Goal: Task Accomplishment & Management: Complete application form

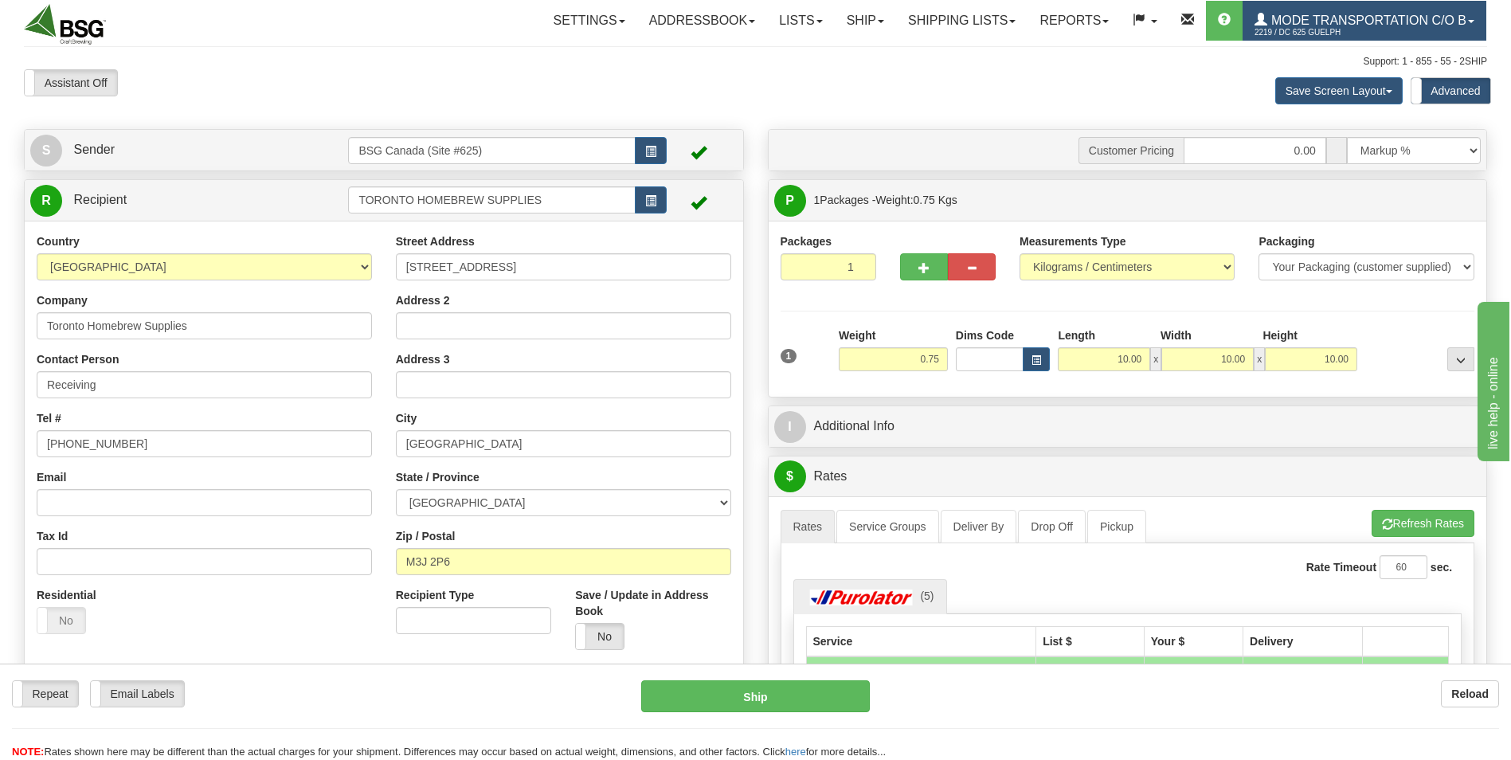
click at [1335, 24] on link "Mode Transportation c/o B 2219 / DC 625 Guelph" at bounding box center [1364, 21] width 244 height 40
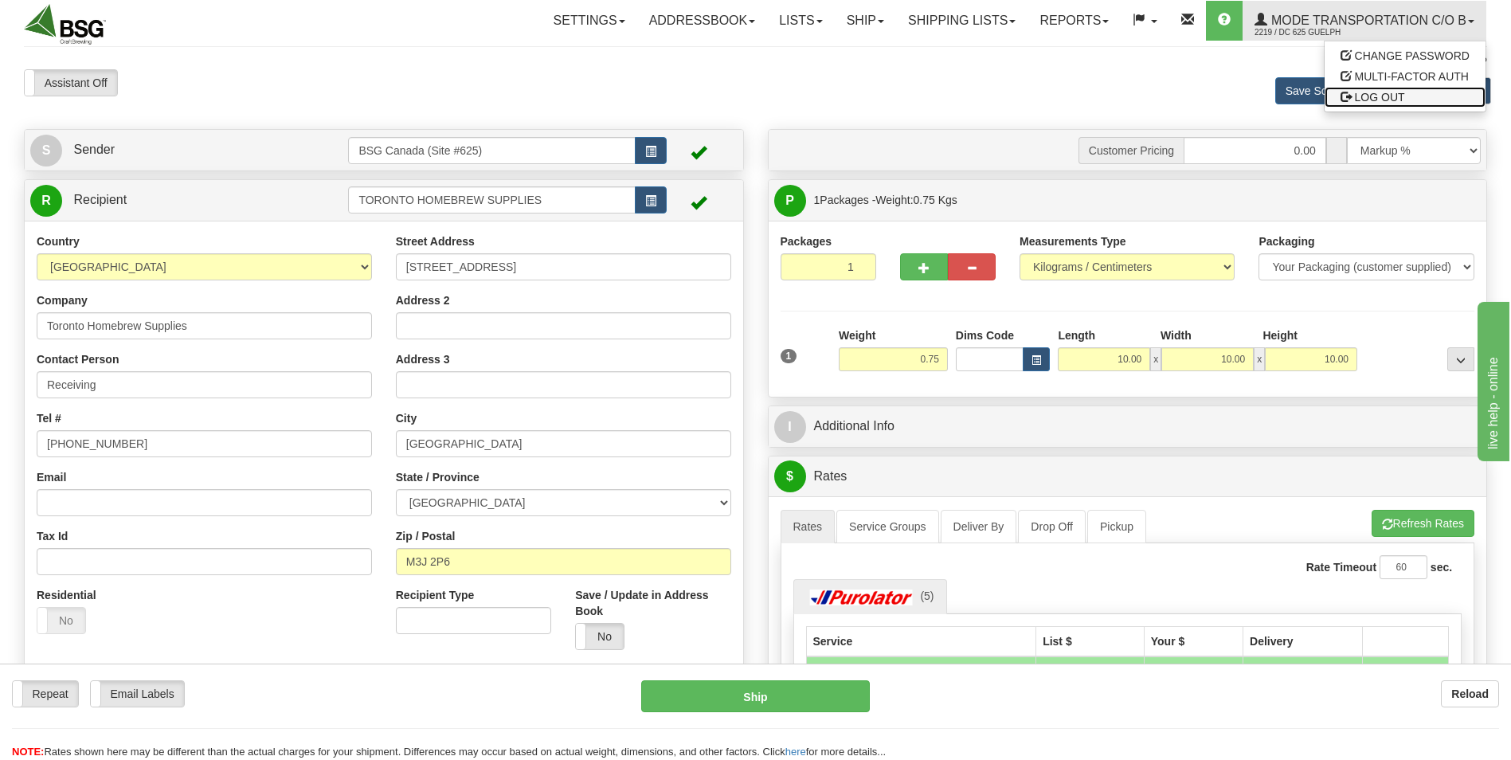
click at [1356, 100] on span "LOG OUT" at bounding box center [1380, 97] width 50 height 13
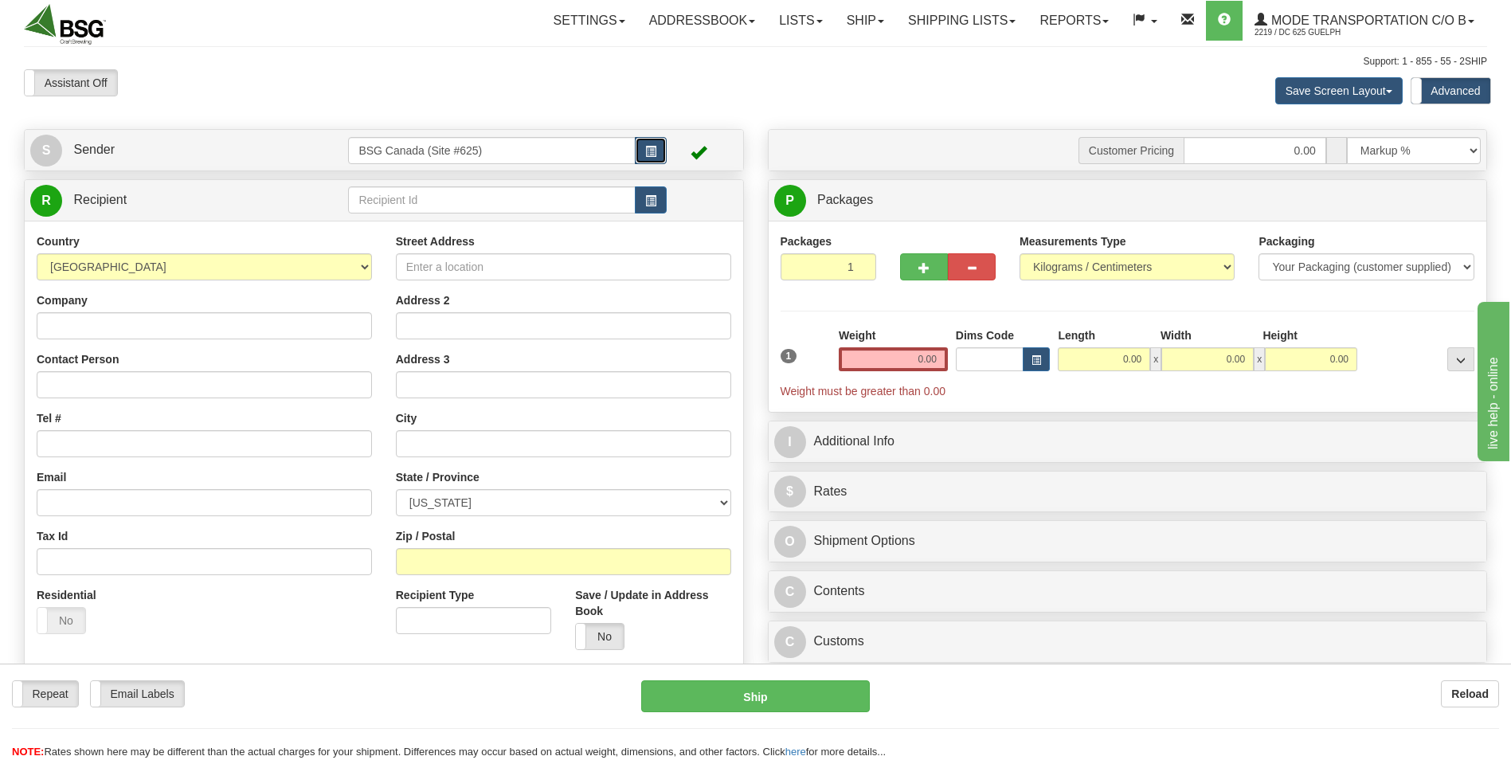
click at [647, 151] on span "button" at bounding box center [650, 152] width 11 height 10
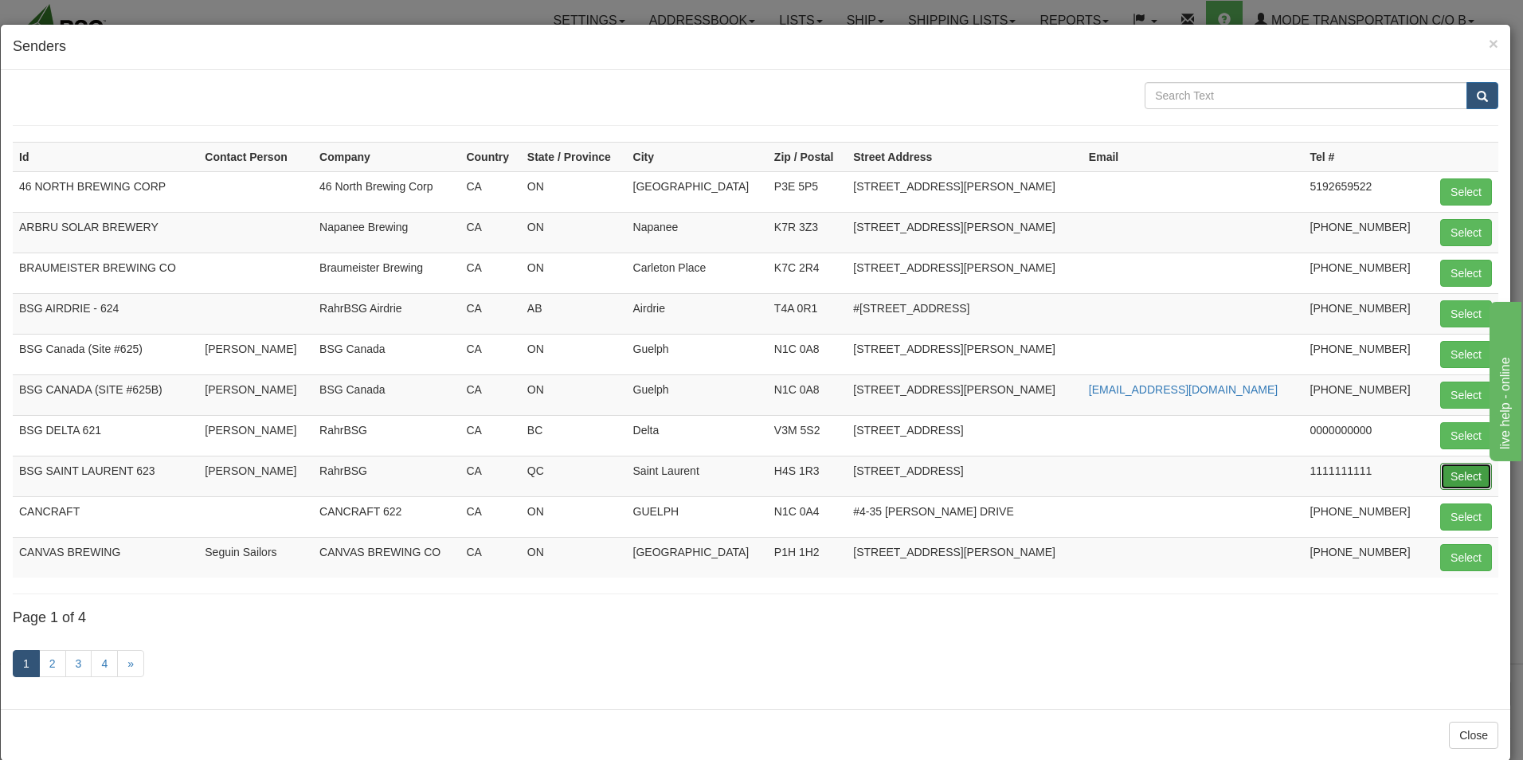
click at [1448, 481] on button "Select" at bounding box center [1466, 476] width 52 height 27
type input "BSG SAINT LAURENT 623"
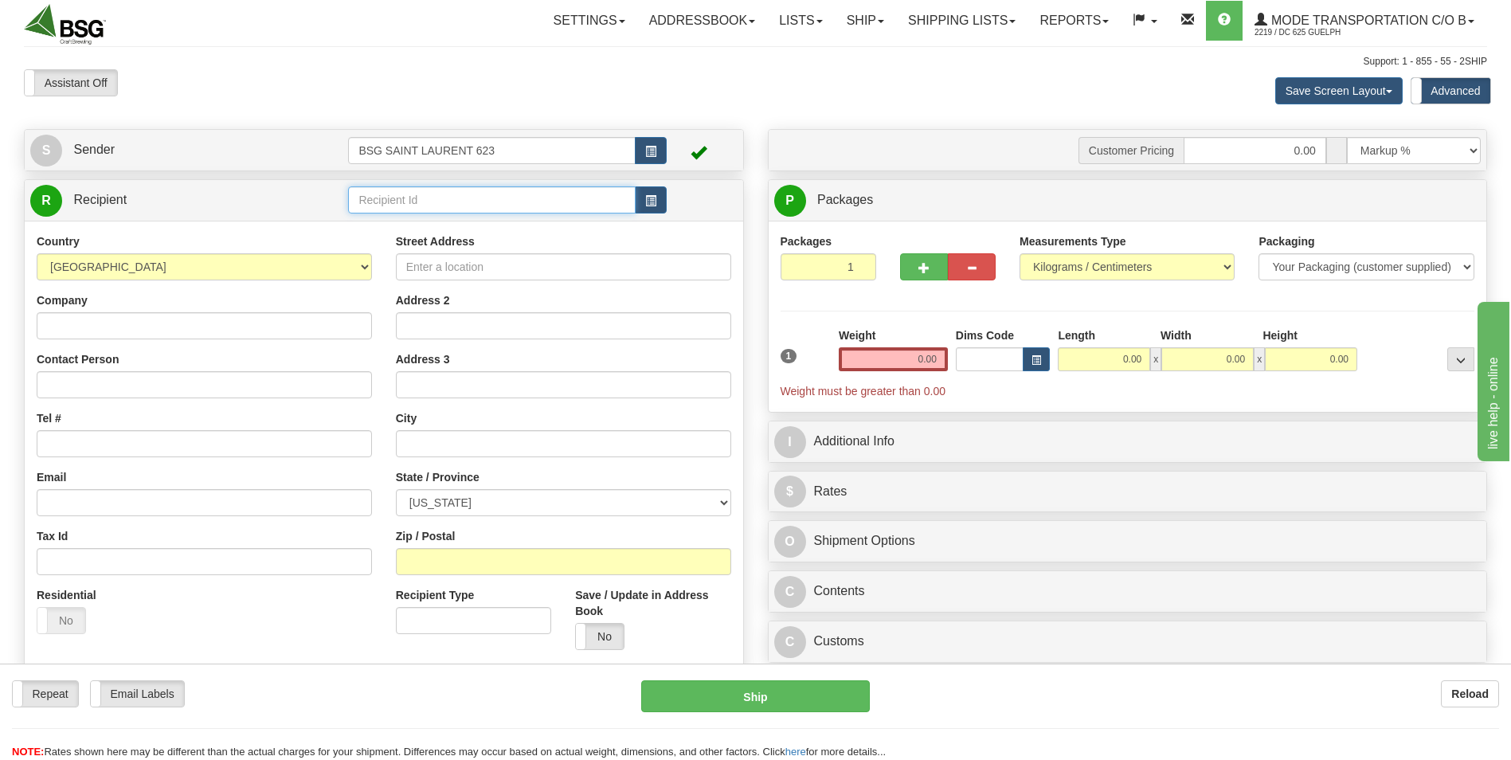
click at [383, 207] on input "text" at bounding box center [491, 199] width 287 height 27
paste input "Saint-Pancrace Inc"
click at [358, 200] on input "Saint-Pancrace Inc" at bounding box center [491, 199] width 287 height 27
type input "Saint-Pancrace Inc"
click at [470, 270] on input "Street Address" at bounding box center [563, 266] width 335 height 27
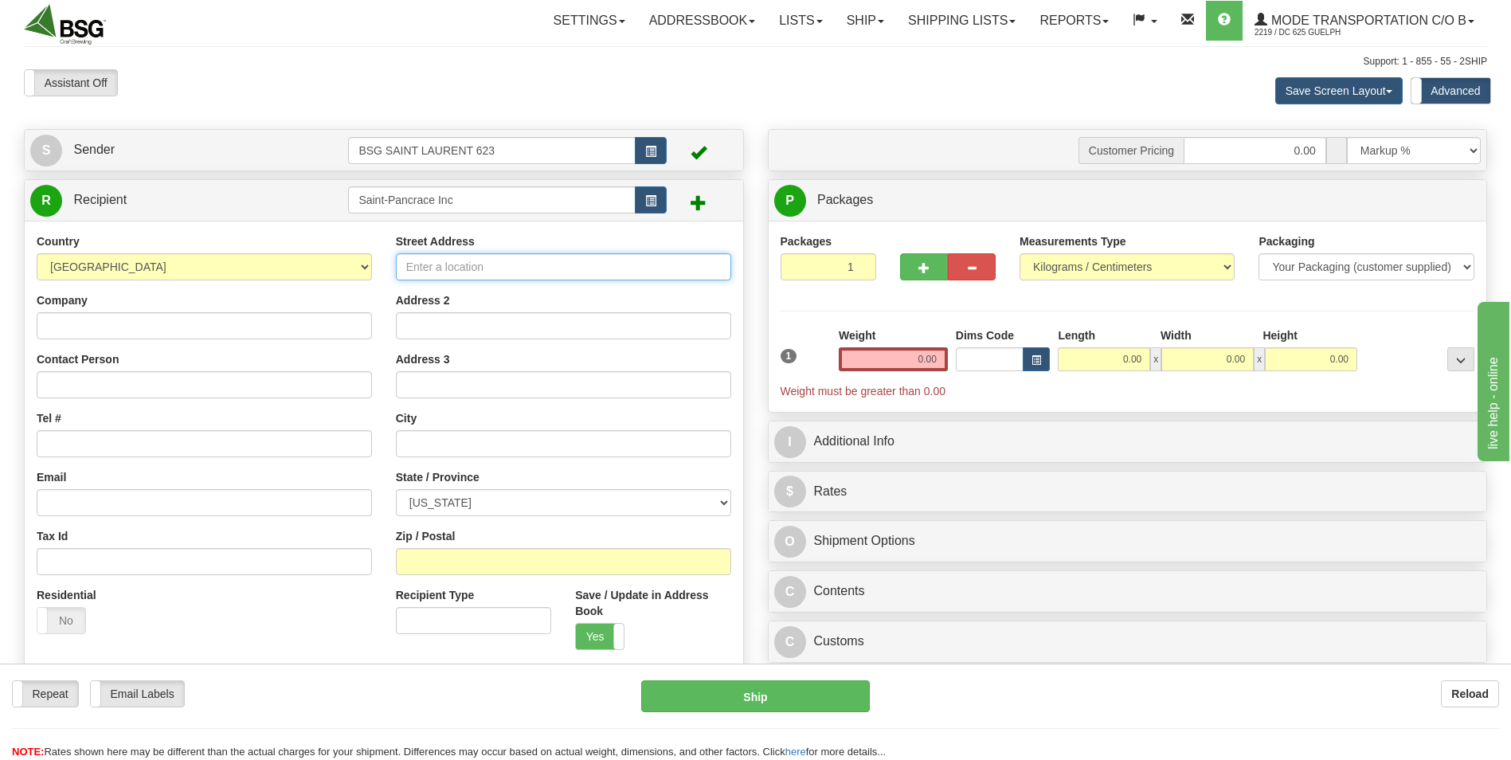
paste input "[STREET_ADDRESS][PERSON_NAME][PERSON_NAME]"
drag, startPoint x: 686, startPoint y: 264, endPoint x: 623, endPoint y: 264, distance: 63.7
click at [623, 264] on input "[STREET_ADDRESS][PERSON_NAME][PERSON_NAME]" at bounding box center [563, 266] width 335 height 27
type input "[STREET_ADDRESS][PERSON_NAME][PERSON_NAME]"
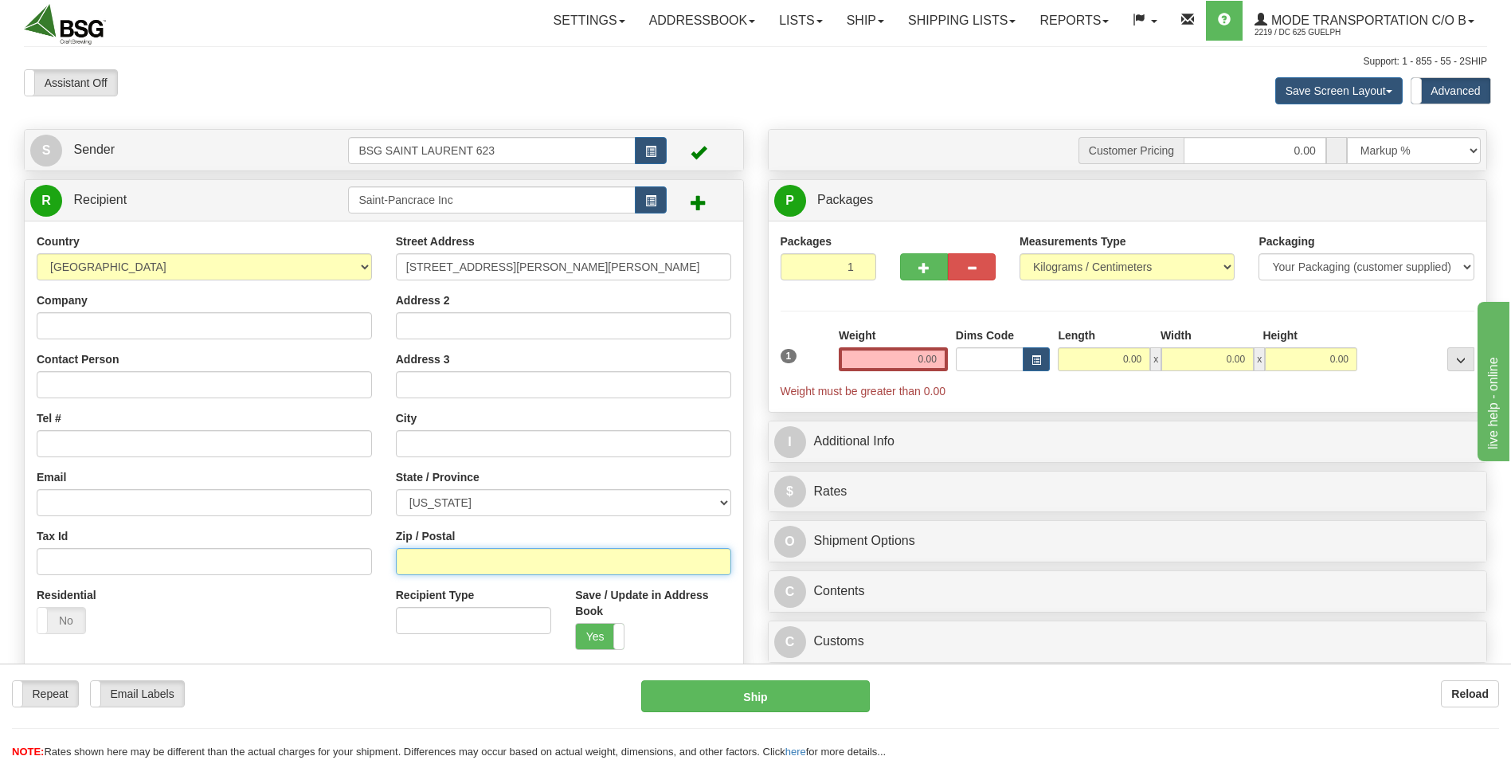
click at [432, 557] on input "Zip / Postal" at bounding box center [563, 561] width 335 height 27
paste input "G4Z 3A8"
type input "G4Z 3A8"
click at [458, 498] on select "[US_STATE] [US_STATE] [US_STATE] [US_STATE] Armed Forces America Armed Forces E…" at bounding box center [563, 502] width 335 height 27
click at [456, 502] on select "[US_STATE] [US_STATE] [US_STATE] [US_STATE] Armed Forces America Armed Forces E…" at bounding box center [563, 502] width 335 height 27
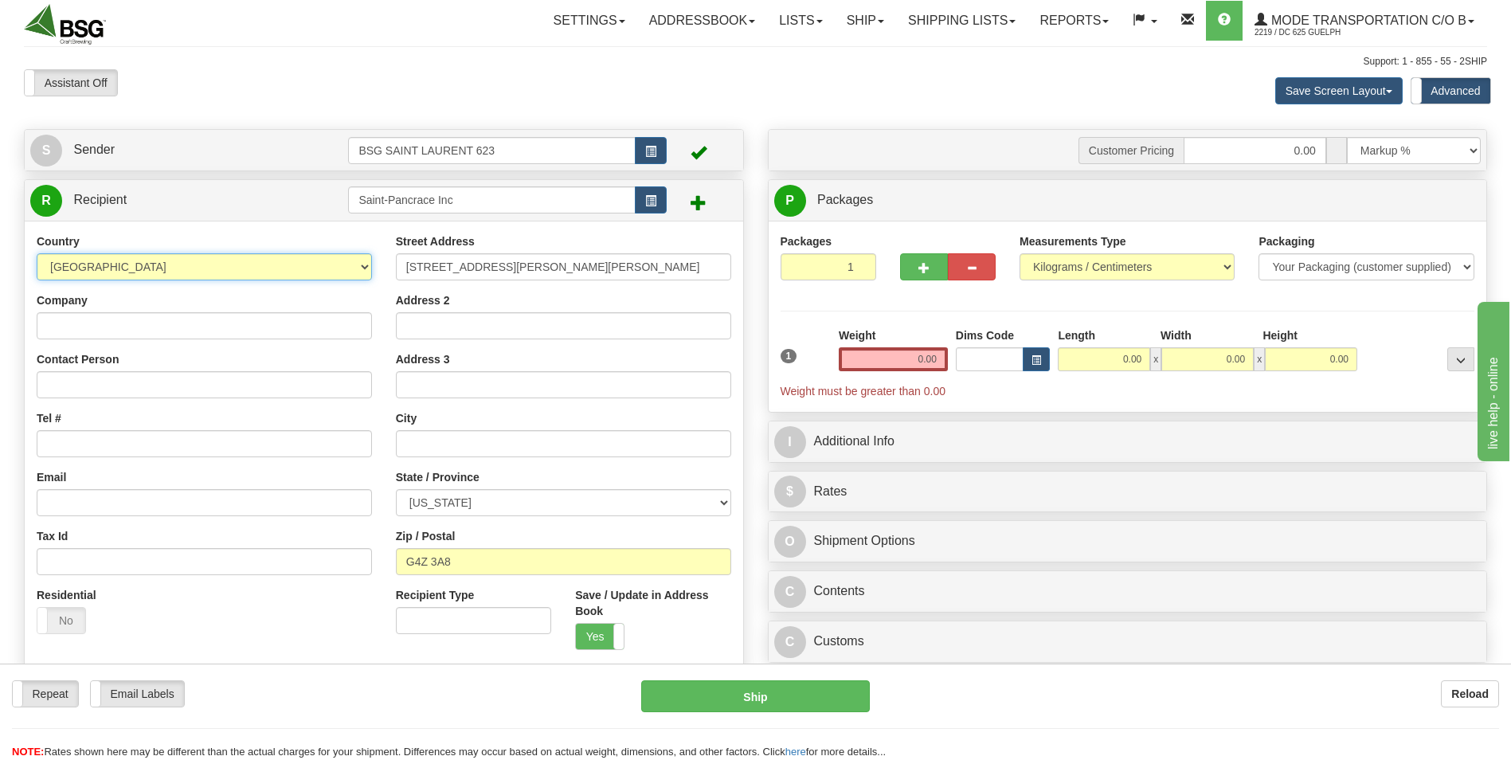
click at [362, 269] on select "[GEOGRAPHIC_DATA] [GEOGRAPHIC_DATA] [GEOGRAPHIC_DATA] [GEOGRAPHIC_DATA] [US_STA…" at bounding box center [204, 266] width 335 height 27
select select "CA"
click at [37, 253] on select "[GEOGRAPHIC_DATA] [GEOGRAPHIC_DATA] [GEOGRAPHIC_DATA] [GEOGRAPHIC_DATA] [US_STA…" at bounding box center [204, 266] width 335 height 27
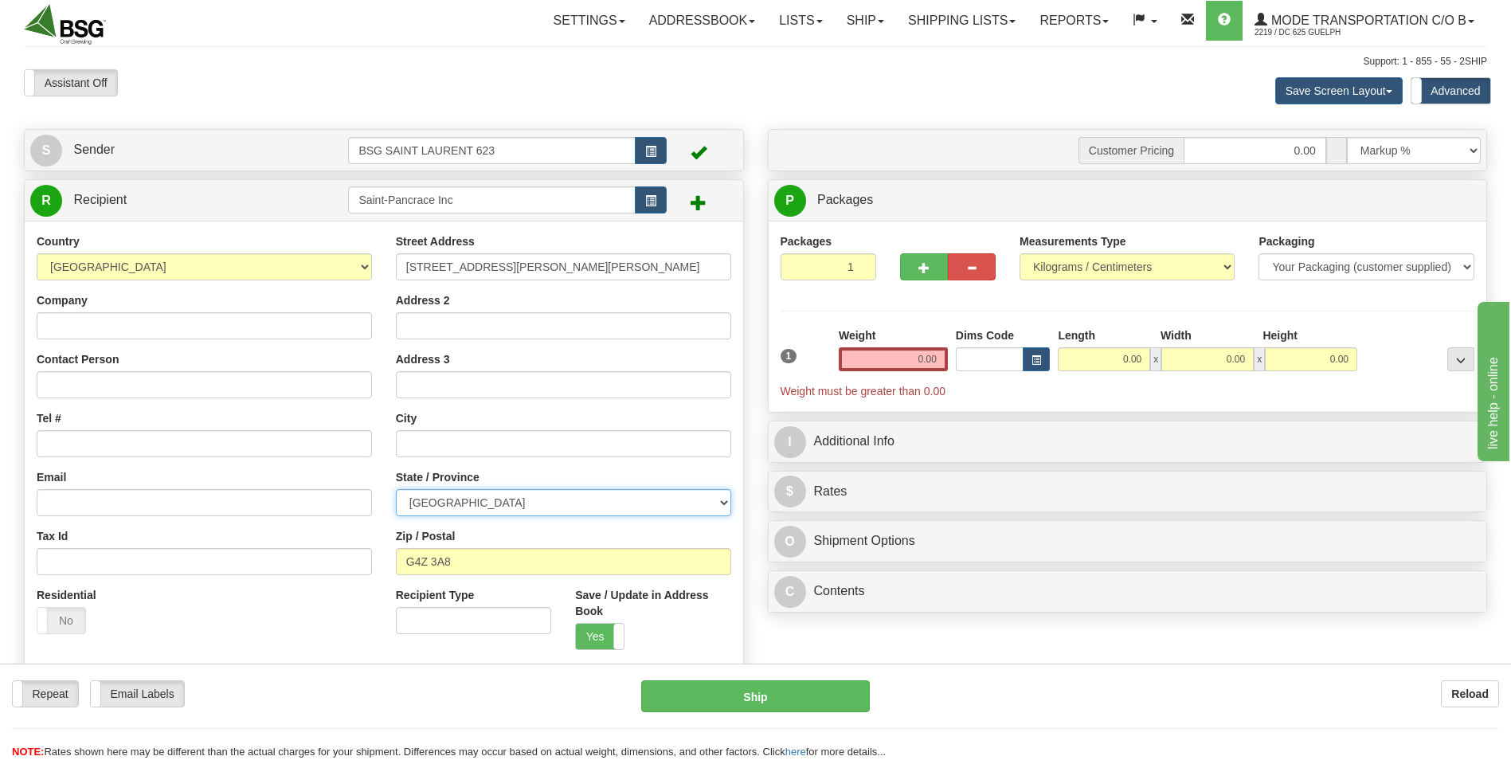
click at [725, 503] on select "[GEOGRAPHIC_DATA] [GEOGRAPHIC_DATA] [GEOGRAPHIC_DATA] [GEOGRAPHIC_DATA] [GEOGRA…" at bounding box center [563, 502] width 335 height 27
select select "ON"
click at [396, 489] on select "[GEOGRAPHIC_DATA] [GEOGRAPHIC_DATA] [GEOGRAPHIC_DATA] [GEOGRAPHIC_DATA] [GEOGRA…" at bounding box center [563, 502] width 335 height 27
drag, startPoint x: 682, startPoint y: 267, endPoint x: 561, endPoint y: 272, distance: 121.1
click at [561, 270] on input "[STREET_ADDRESS][PERSON_NAME][PERSON_NAME]" at bounding box center [563, 266] width 335 height 27
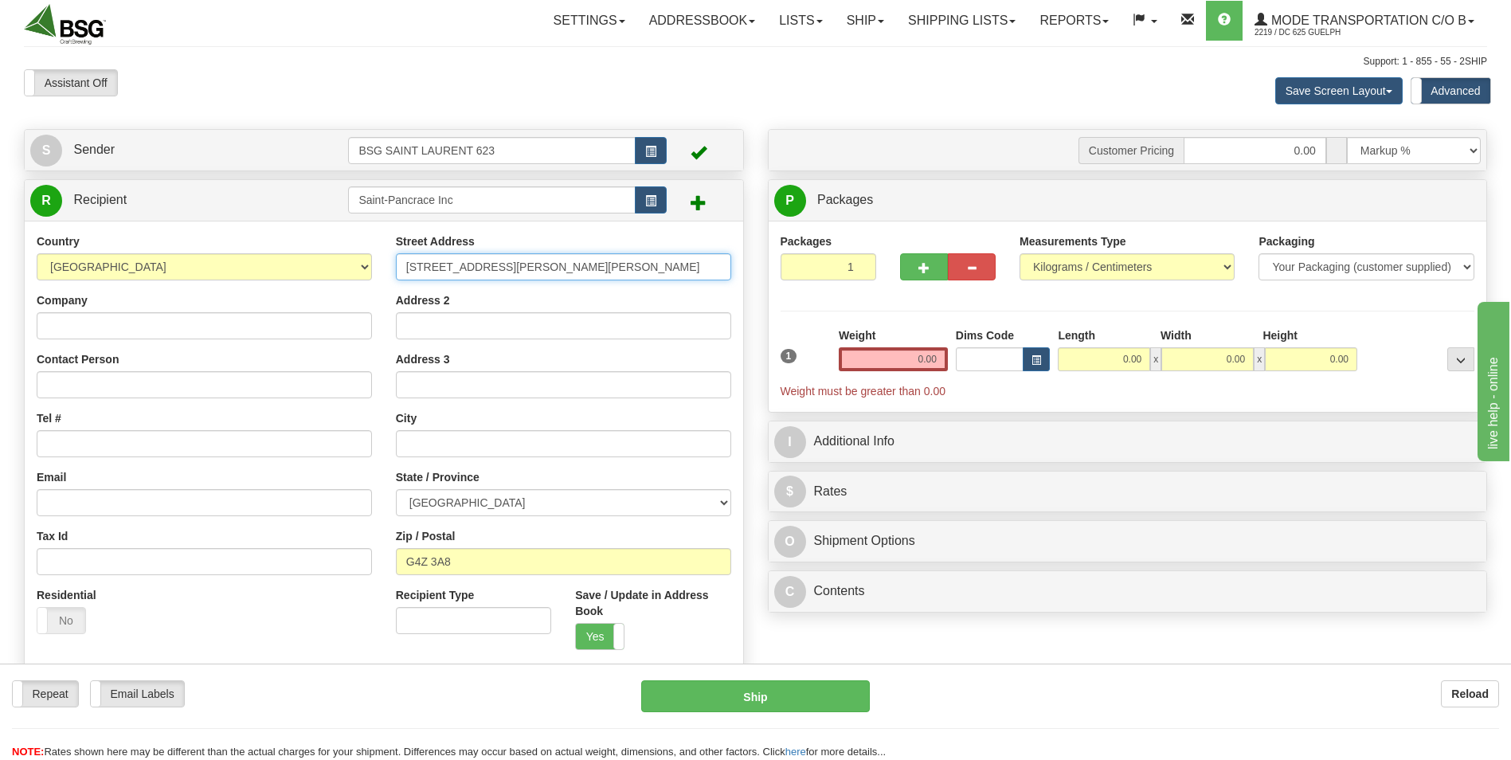
drag, startPoint x: 565, startPoint y: 265, endPoint x: 688, endPoint y: 264, distance: 122.6
click at [688, 264] on input "[STREET_ADDRESS][PERSON_NAME][PERSON_NAME]" at bounding box center [563, 266] width 335 height 27
type input "[STREET_ADDRESS][PERSON_NAME][PERSON_NAME]"
click at [608, 268] on input "[STREET_ADDRESS][PERSON_NAME][PERSON_NAME]" at bounding box center [563, 266] width 335 height 27
click at [923, 358] on input "0.00" at bounding box center [893, 359] width 109 height 24
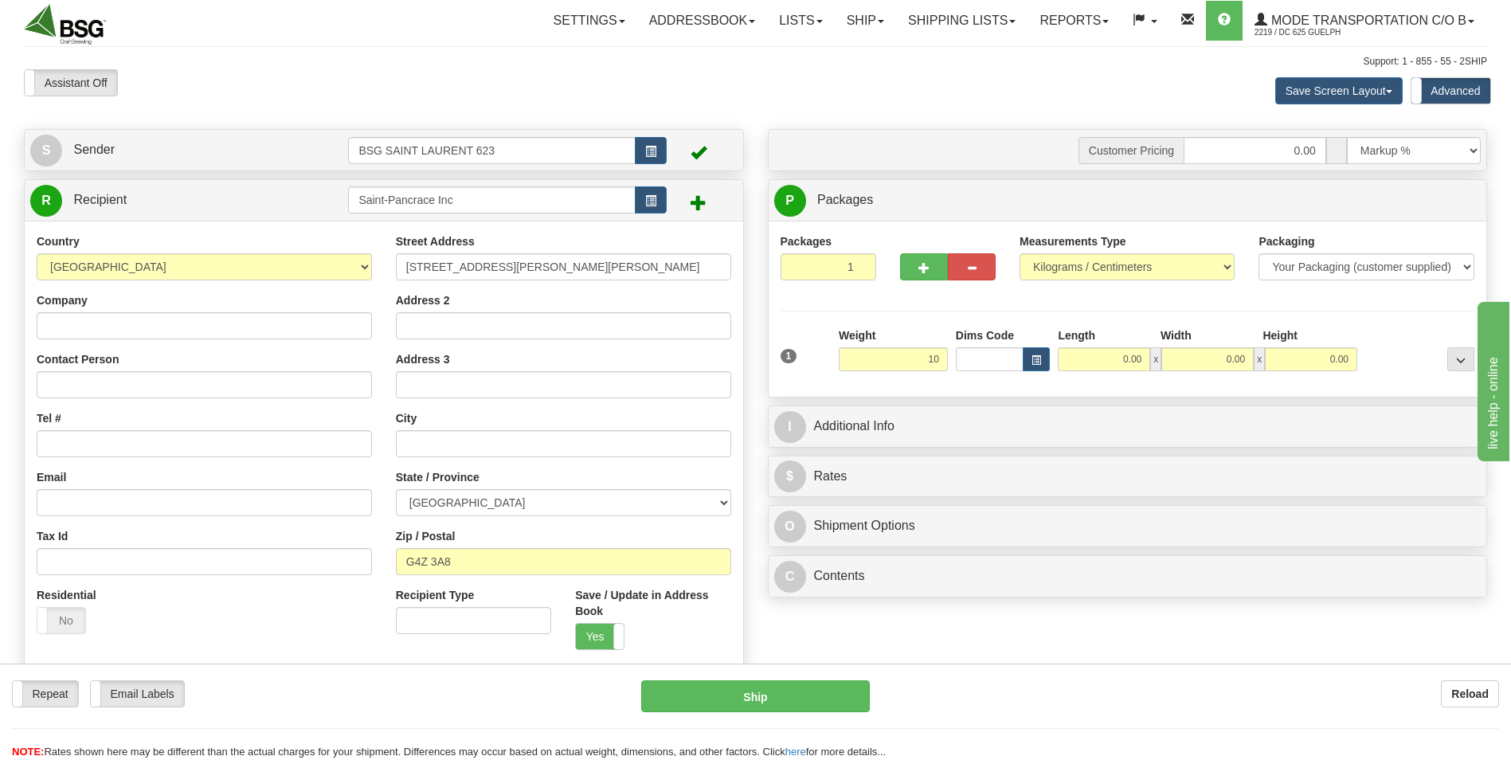
type input "10.00"
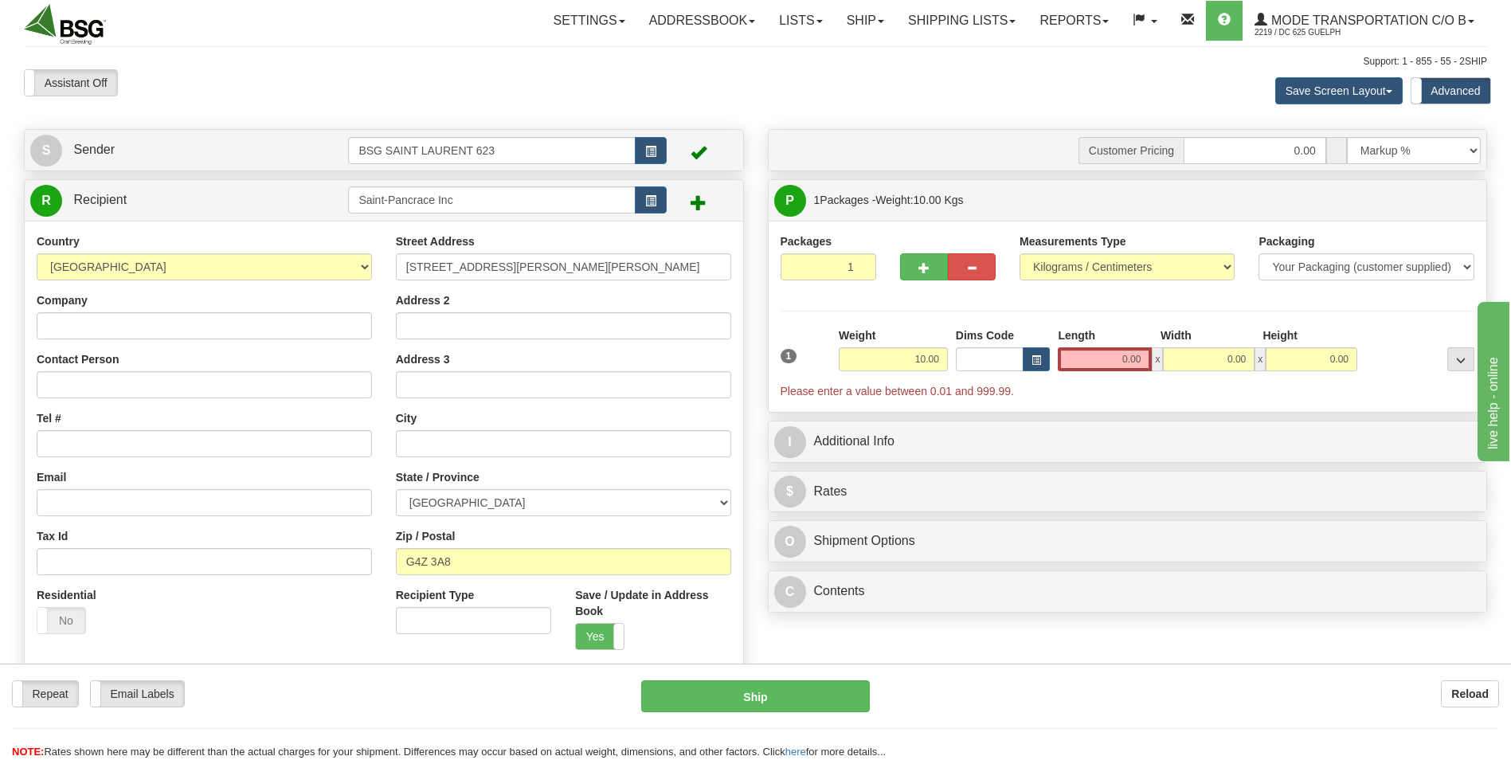
click at [914, 324] on div "Packages 1 1 Measurements Type" at bounding box center [1127, 316] width 694 height 166
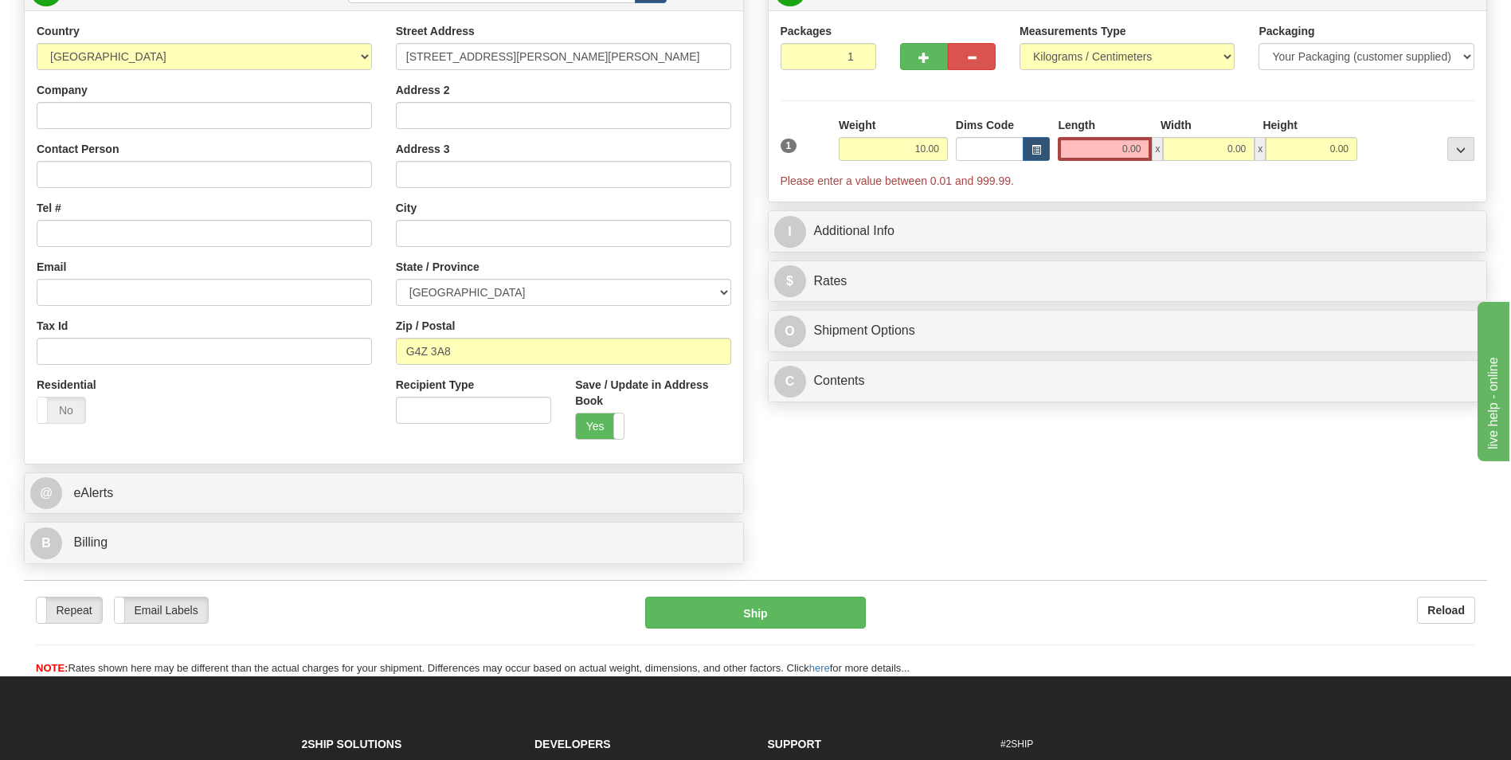
scroll to position [159, 0]
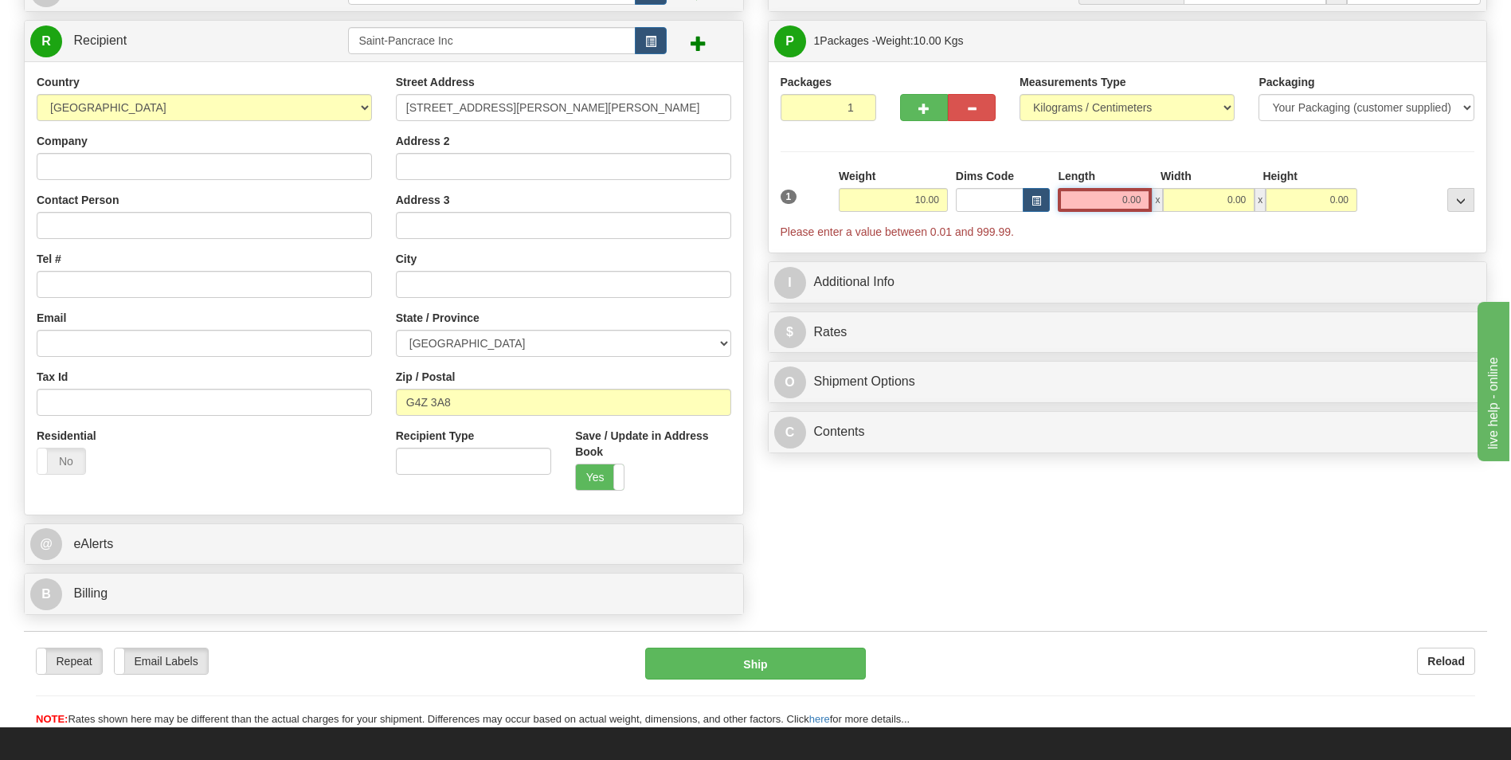
click at [1098, 204] on input "0.00" at bounding box center [1105, 200] width 94 height 24
type input "10.00"
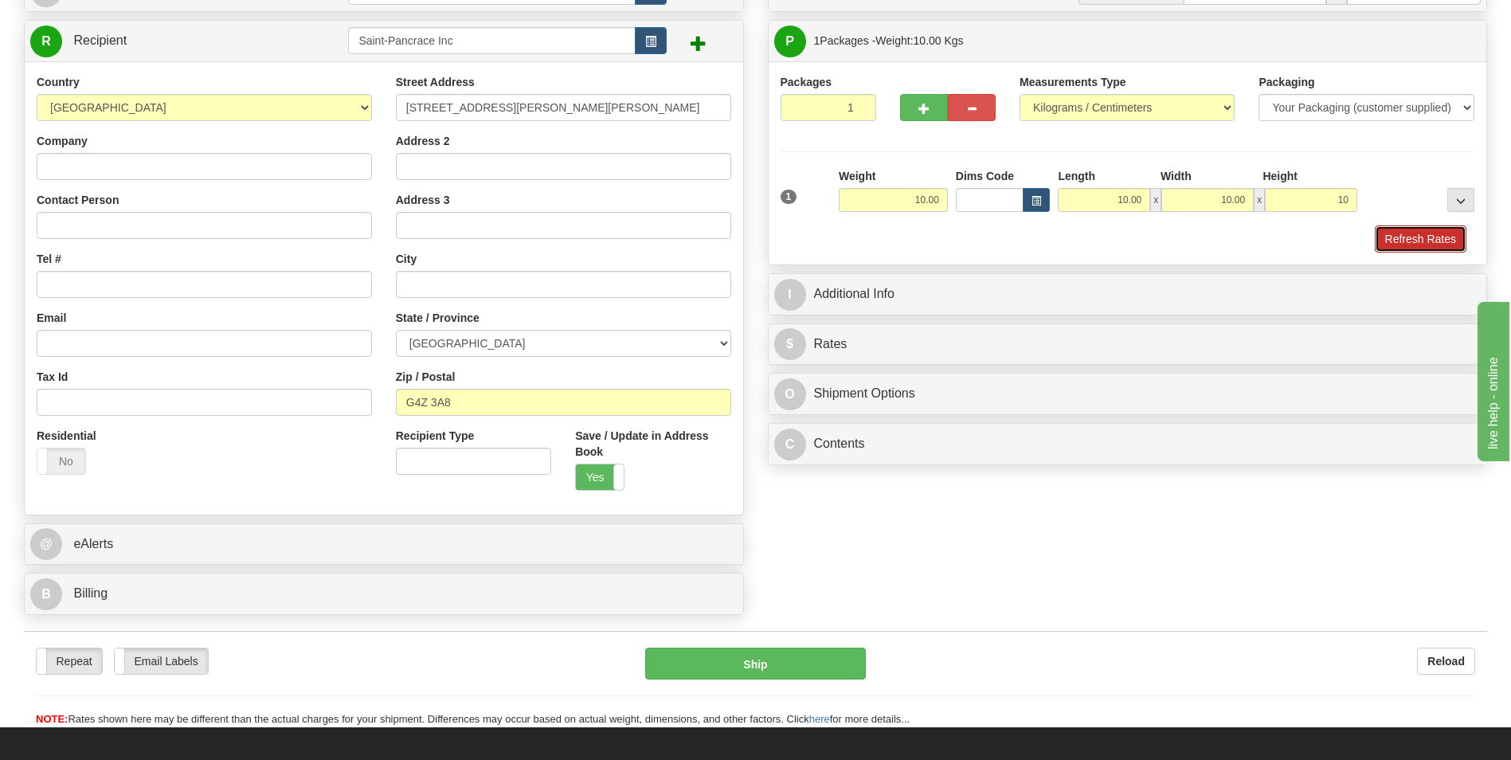
type input "10.00"
drag, startPoint x: 1392, startPoint y: 246, endPoint x: 1325, endPoint y: 267, distance: 70.0
click at [1390, 246] on button "Refresh Rates" at bounding box center [1420, 238] width 92 height 27
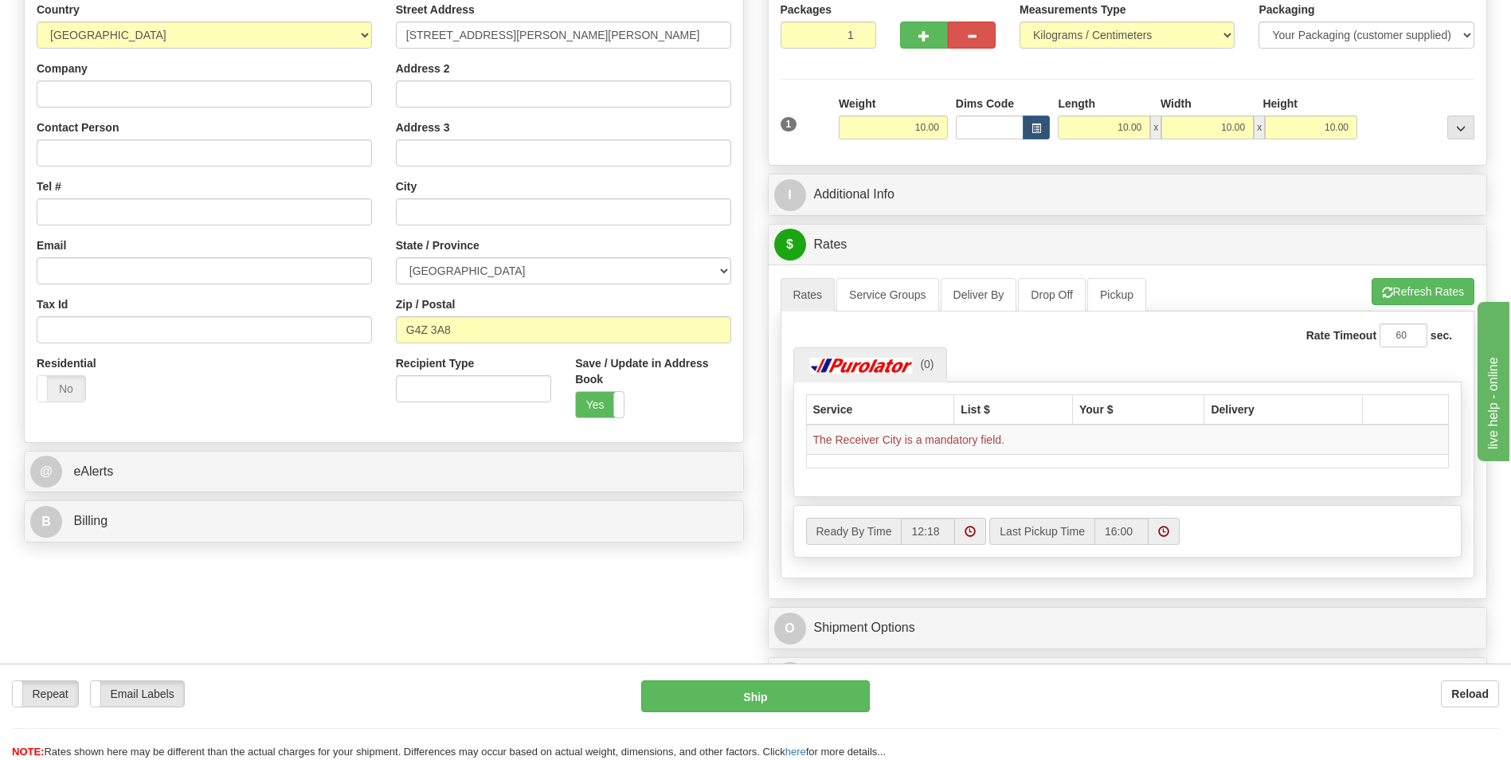
scroll to position [239, 0]
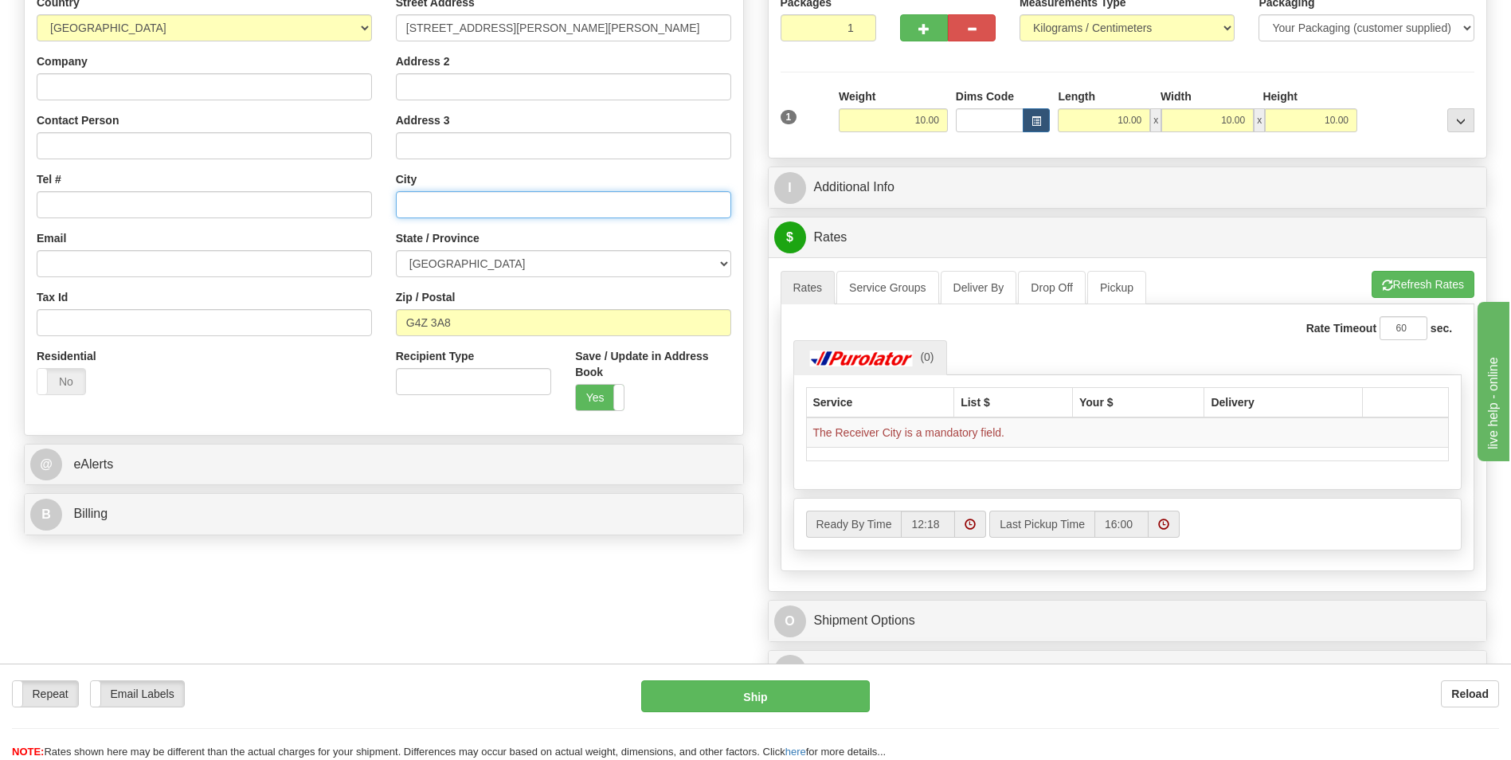
click at [464, 210] on input "text" at bounding box center [563, 204] width 335 height 27
drag, startPoint x: 578, startPoint y: 22, endPoint x: 495, endPoint y: 23, distance: 82.8
click at [495, 23] on input "[STREET_ADDRESS][PERSON_NAME][PERSON_NAME]" at bounding box center [563, 27] width 335 height 27
type input "[STREET_ADDRESS][PERSON_NAME]"
click at [441, 207] on input "text" at bounding box center [563, 204] width 335 height 27
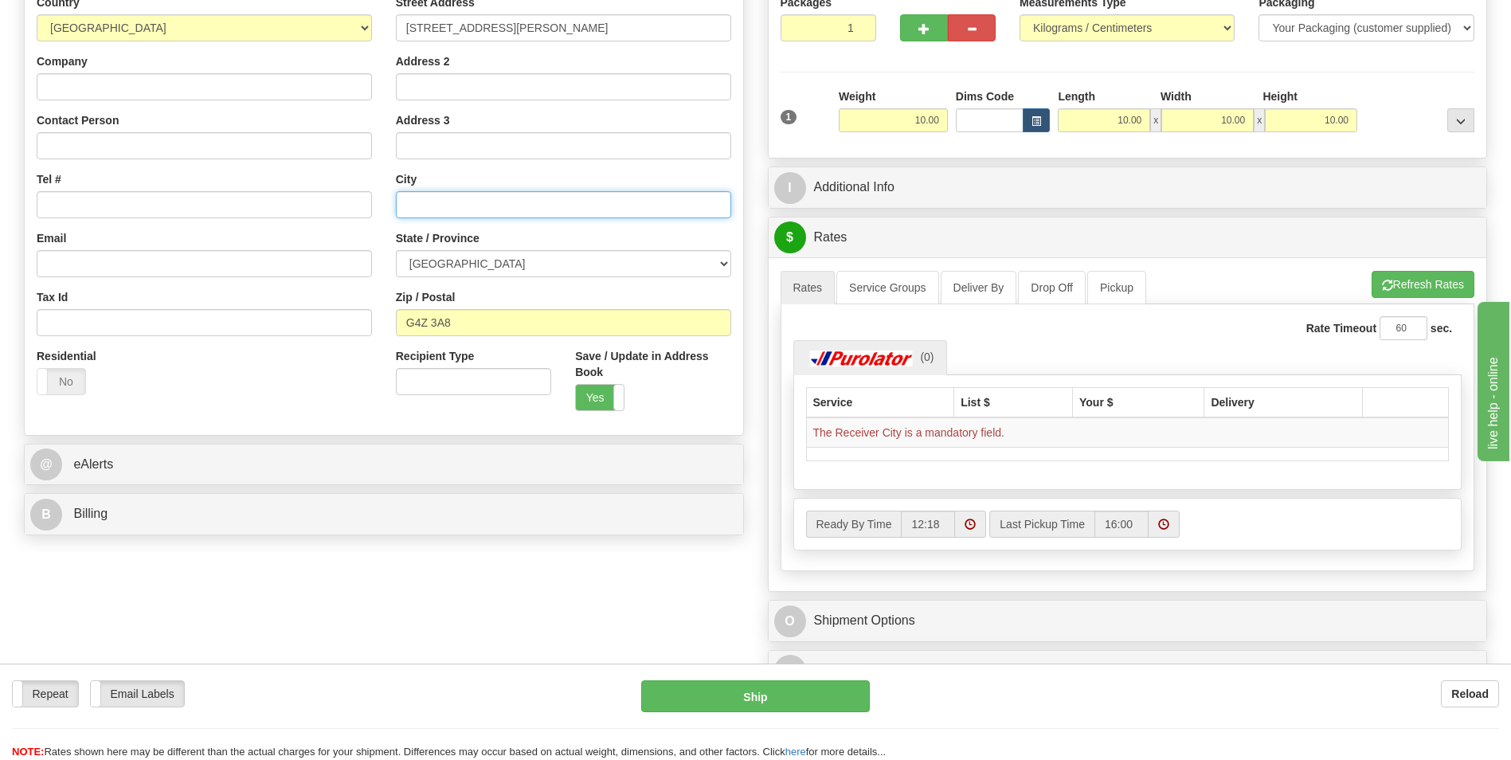
paste input "Baie-[PERSON_NAME]"
type input "Baie-[PERSON_NAME]"
click at [715, 395] on div "Yes No" at bounding box center [652, 397] width 155 height 27
click at [1424, 285] on button "Refresh Rates" at bounding box center [1422, 284] width 103 height 27
drag, startPoint x: 468, startPoint y: 318, endPoint x: 286, endPoint y: 315, distance: 182.4
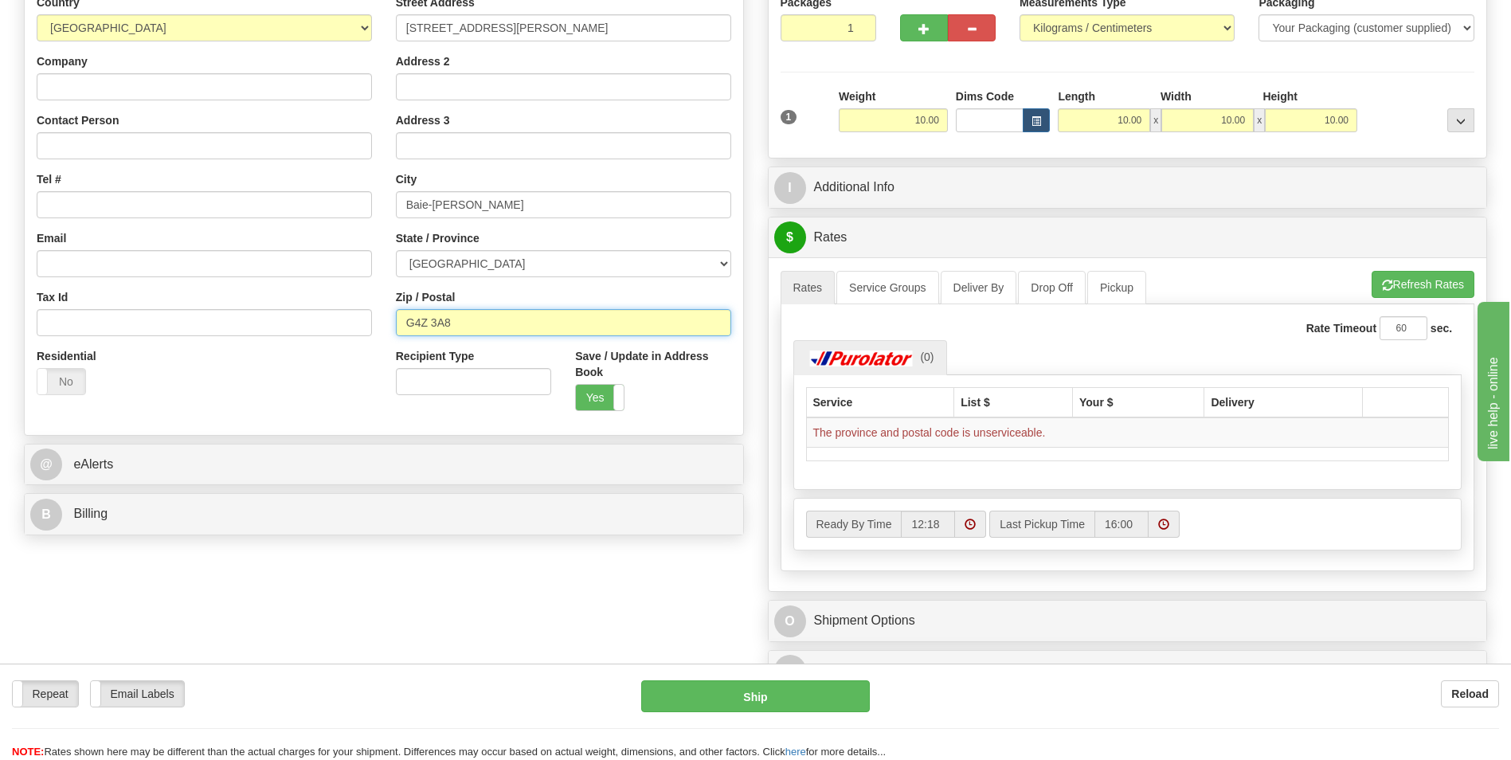
click at [286, 315] on div "Country [GEOGRAPHIC_DATA] [GEOGRAPHIC_DATA] [GEOGRAPHIC_DATA] [GEOGRAPHIC_DATA]…" at bounding box center [384, 208] width 718 height 428
click at [676, 409] on div "Yes No" at bounding box center [652, 397] width 155 height 27
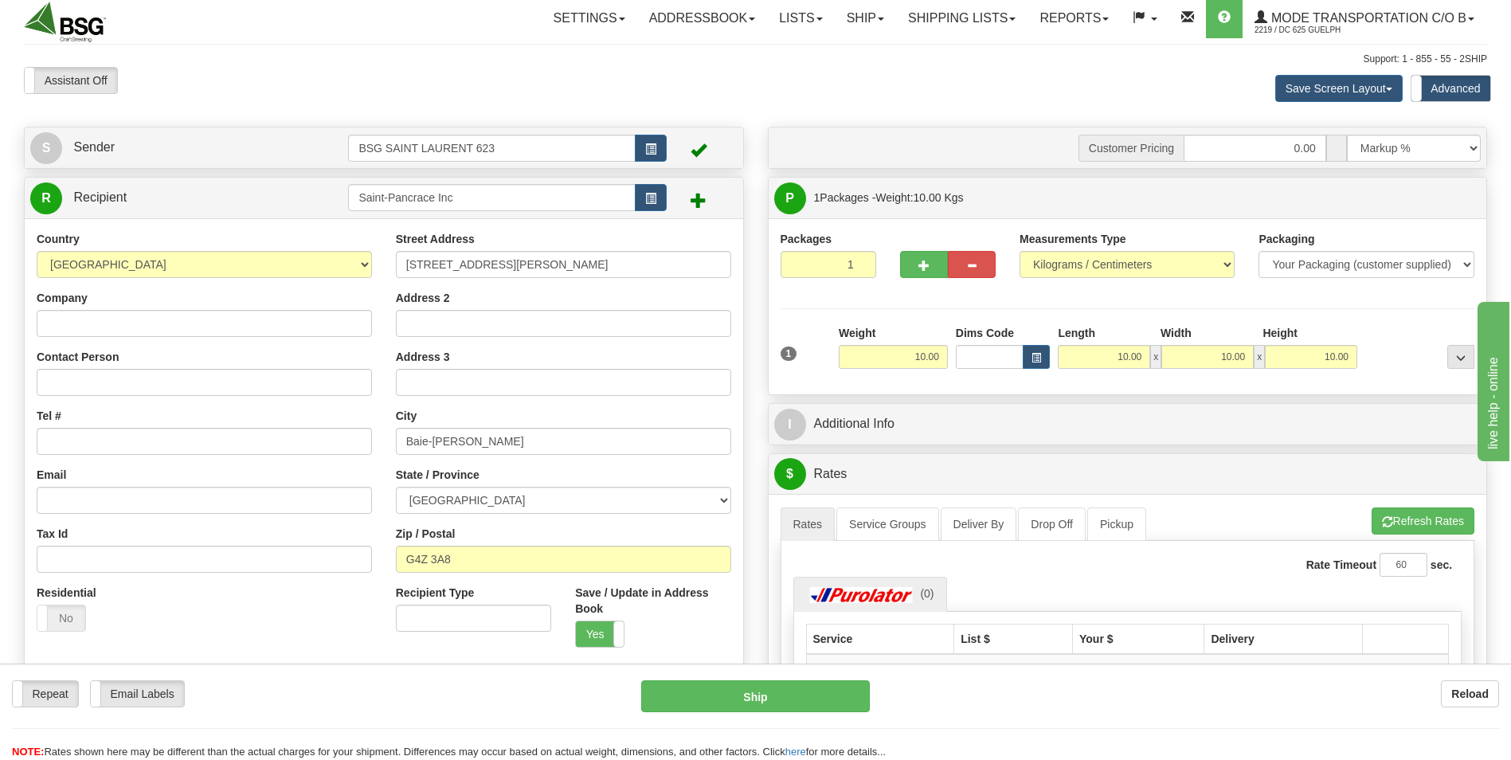
scroll to position [0, 0]
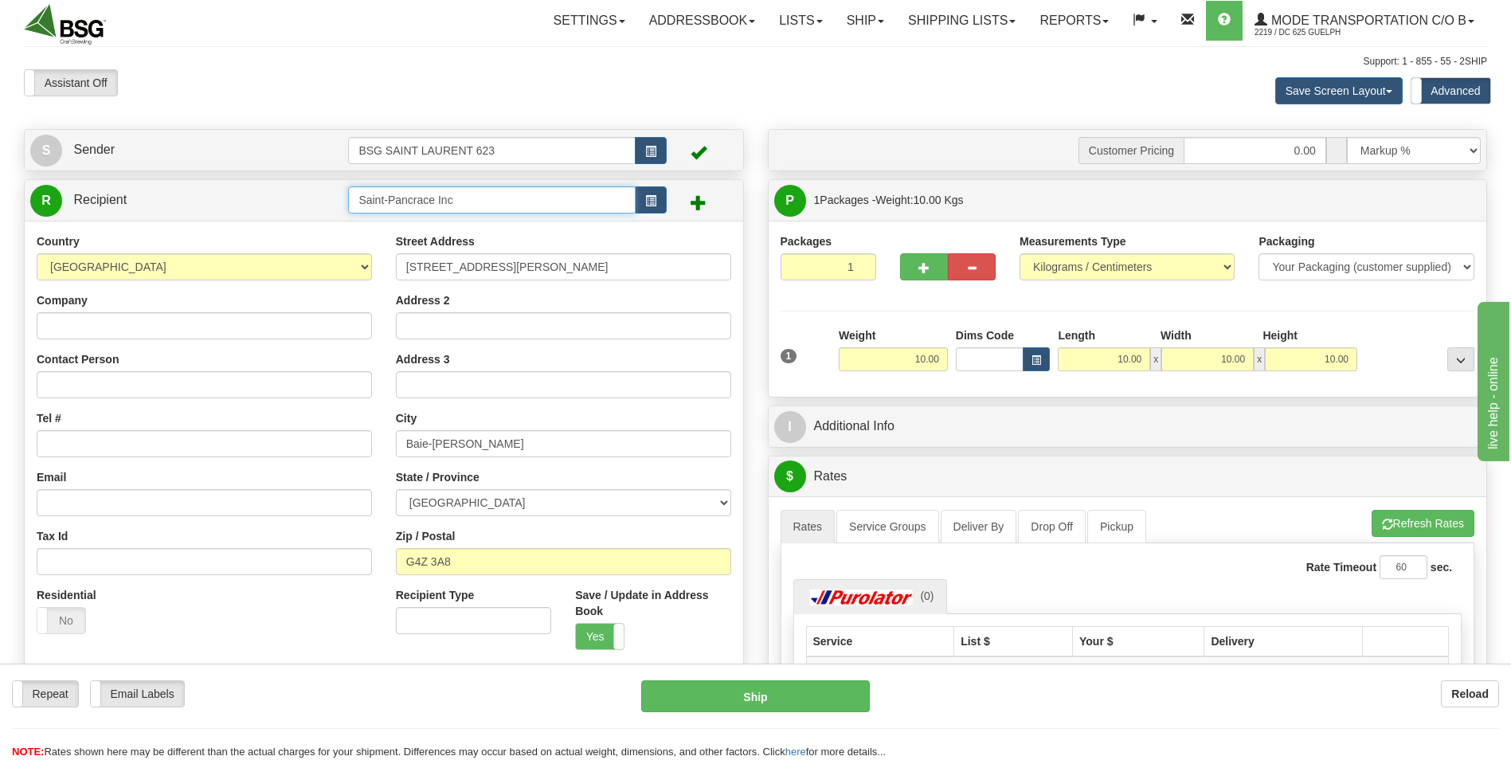
drag, startPoint x: 488, startPoint y: 201, endPoint x: 186, endPoint y: 190, distance: 302.0
click at [190, 190] on tr "R Recipient [GEOGRAPHIC_DATA] Inc" at bounding box center [383, 200] width 707 height 33
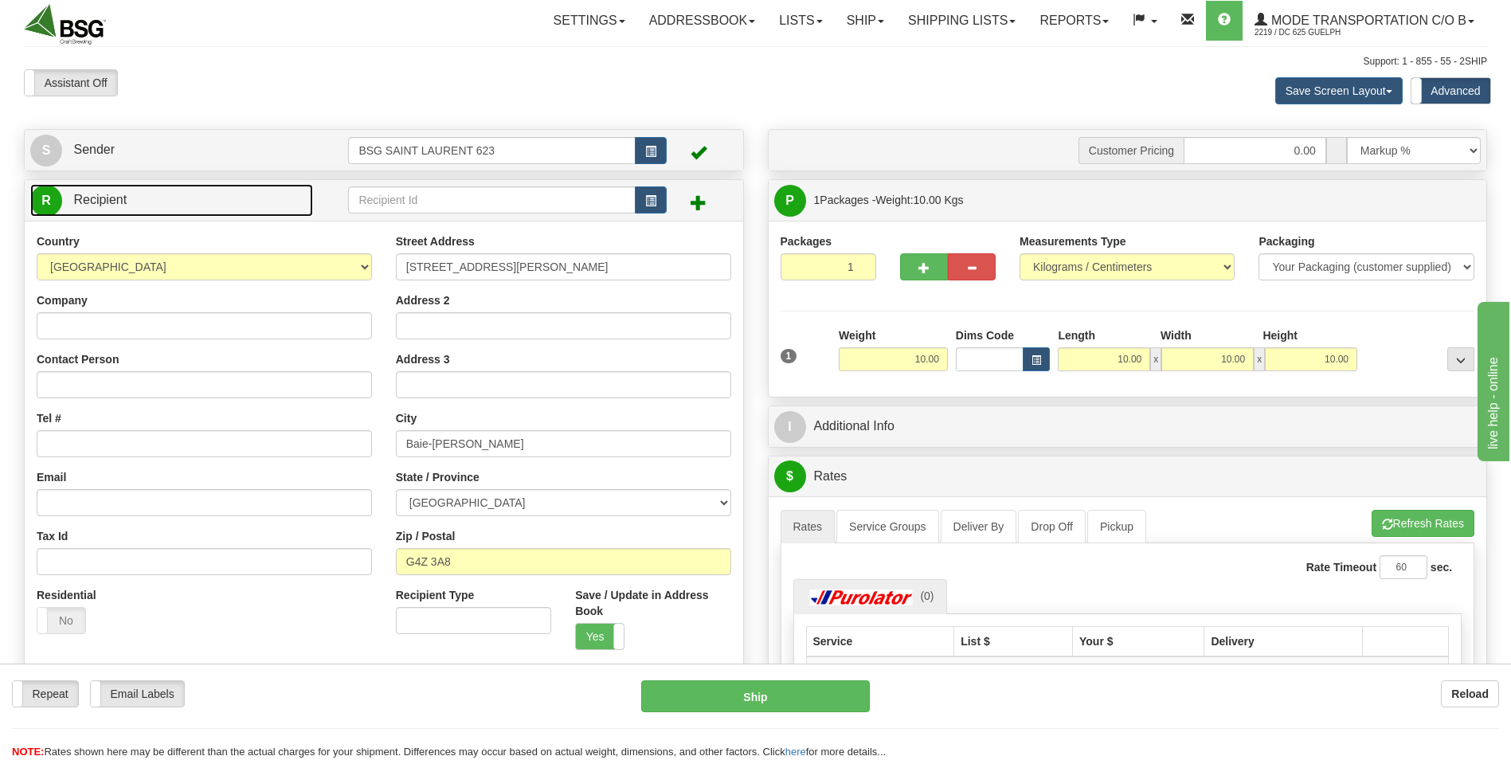
click at [228, 197] on link "R Recipient" at bounding box center [171, 200] width 283 height 33
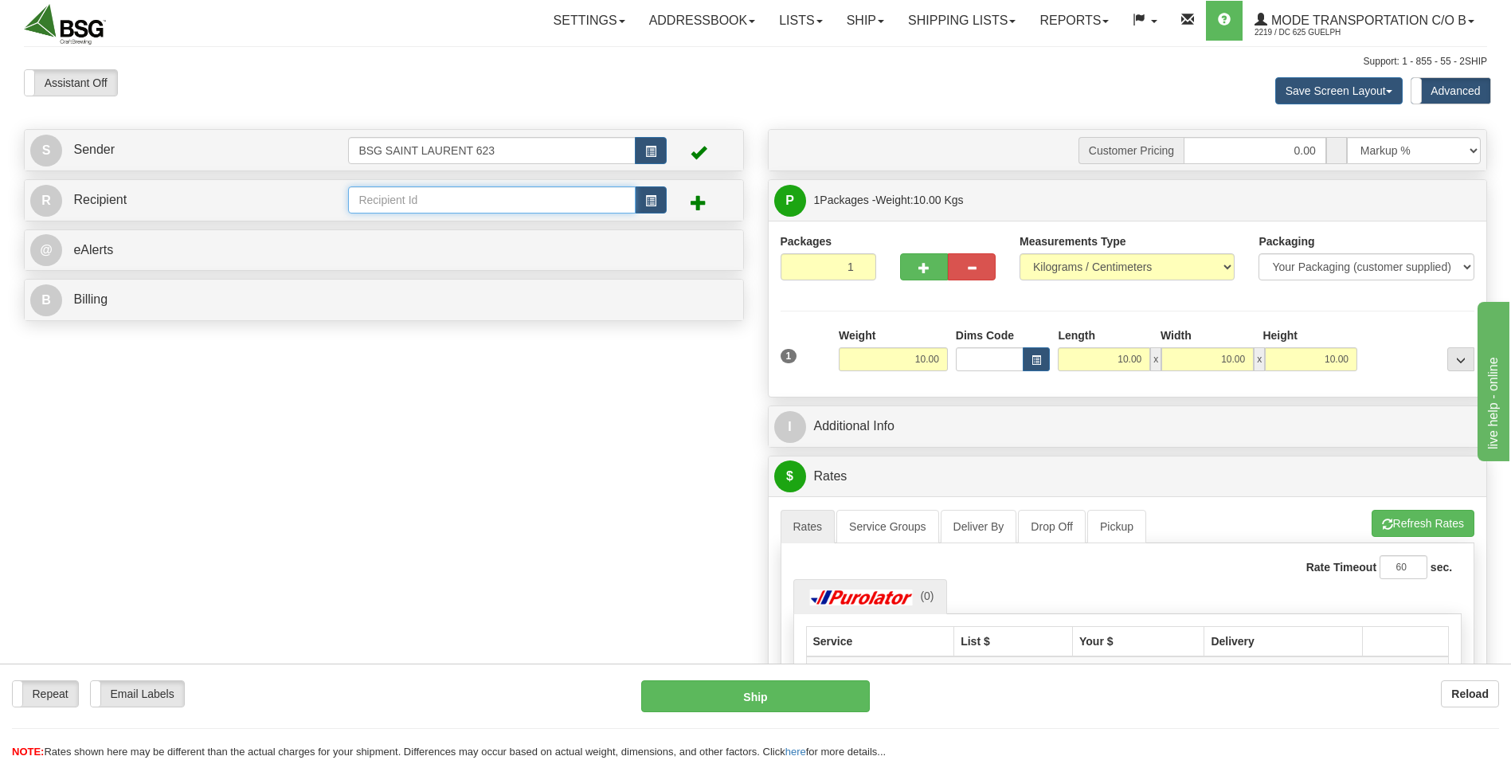
click at [407, 207] on input "text" at bounding box center [491, 199] width 287 height 27
click at [698, 199] on span at bounding box center [698, 202] width 16 height 16
click at [397, 197] on input "text" at bounding box center [491, 199] width 287 height 27
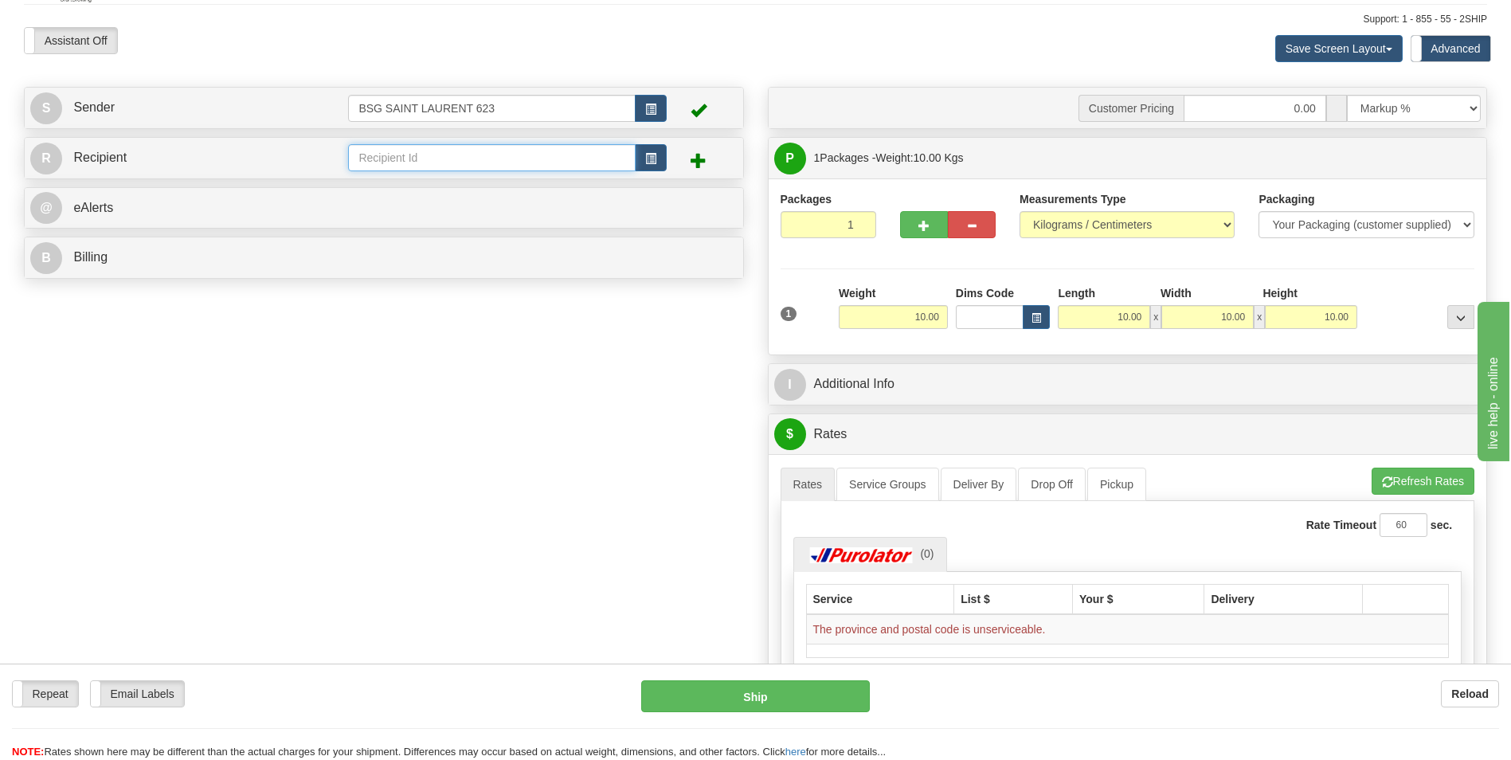
scroll to position [80, 0]
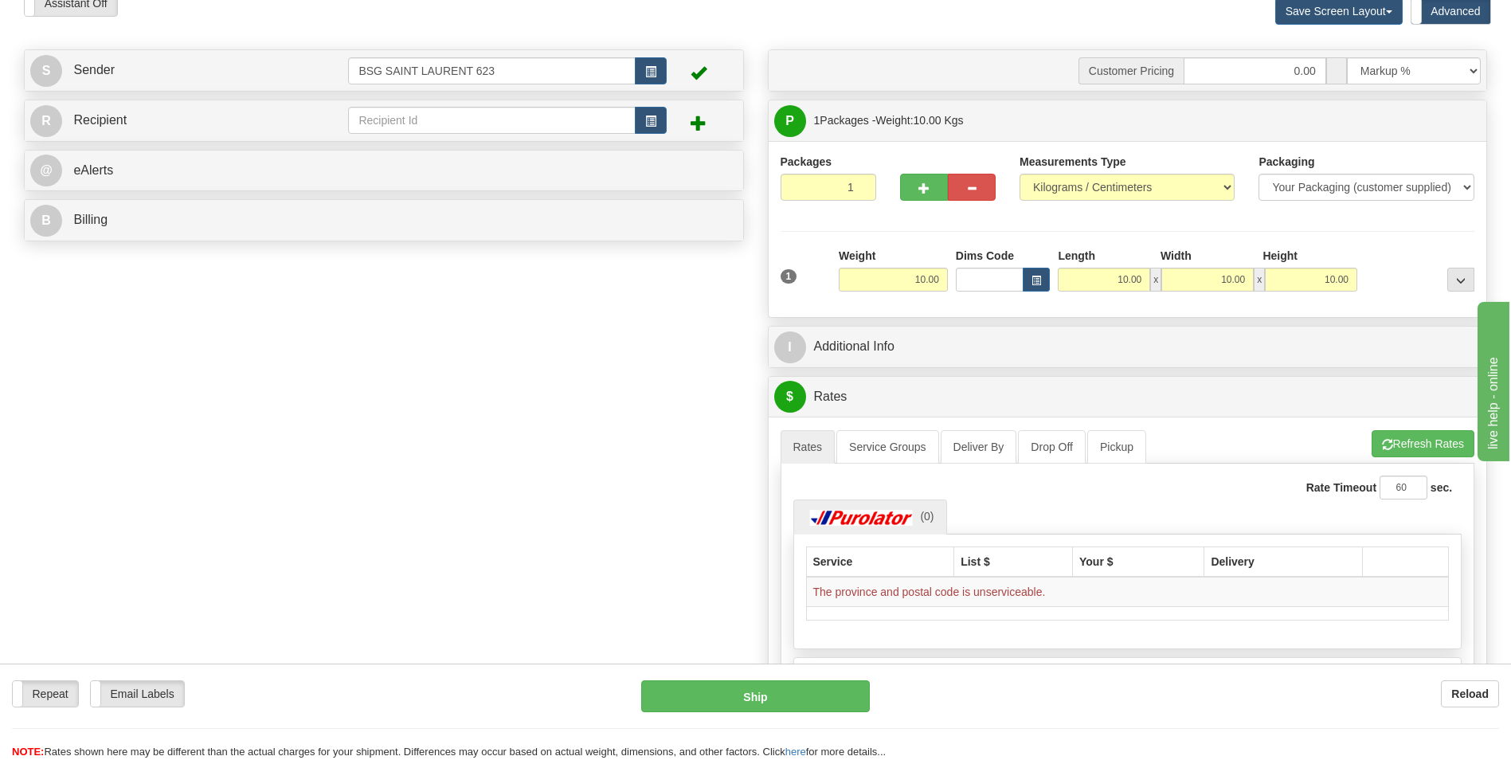
click at [698, 127] on span at bounding box center [698, 123] width 16 height 16
click at [445, 127] on input "text" at bounding box center [491, 120] width 287 height 27
paste input "Microbrasserie Saint-Pancrace Inc"
type input "Microbrasserie Saint-Pancrace Inc"
click at [696, 115] on span at bounding box center [698, 123] width 16 height 16
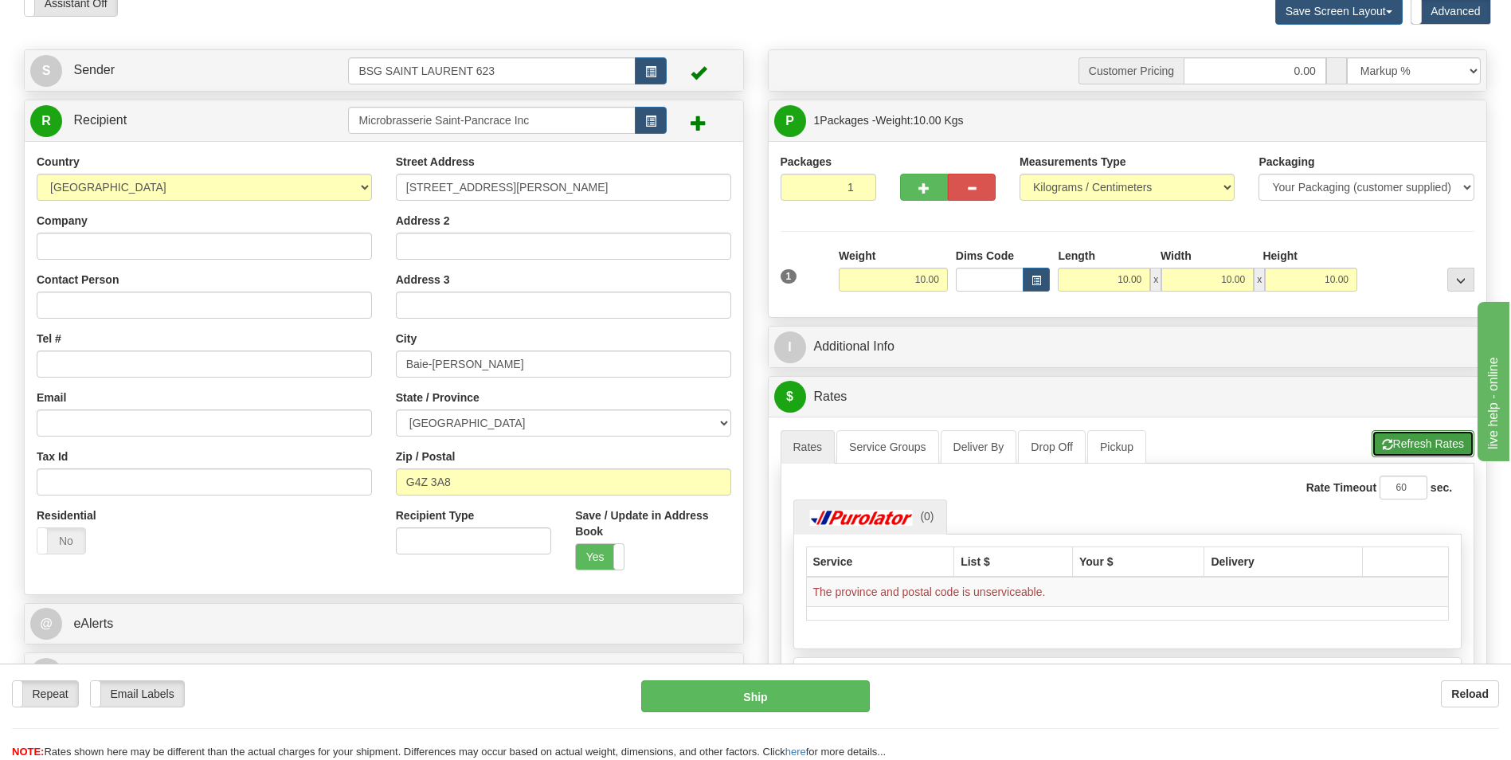
click at [1439, 450] on button "Refresh Rates" at bounding box center [1422, 443] width 103 height 27
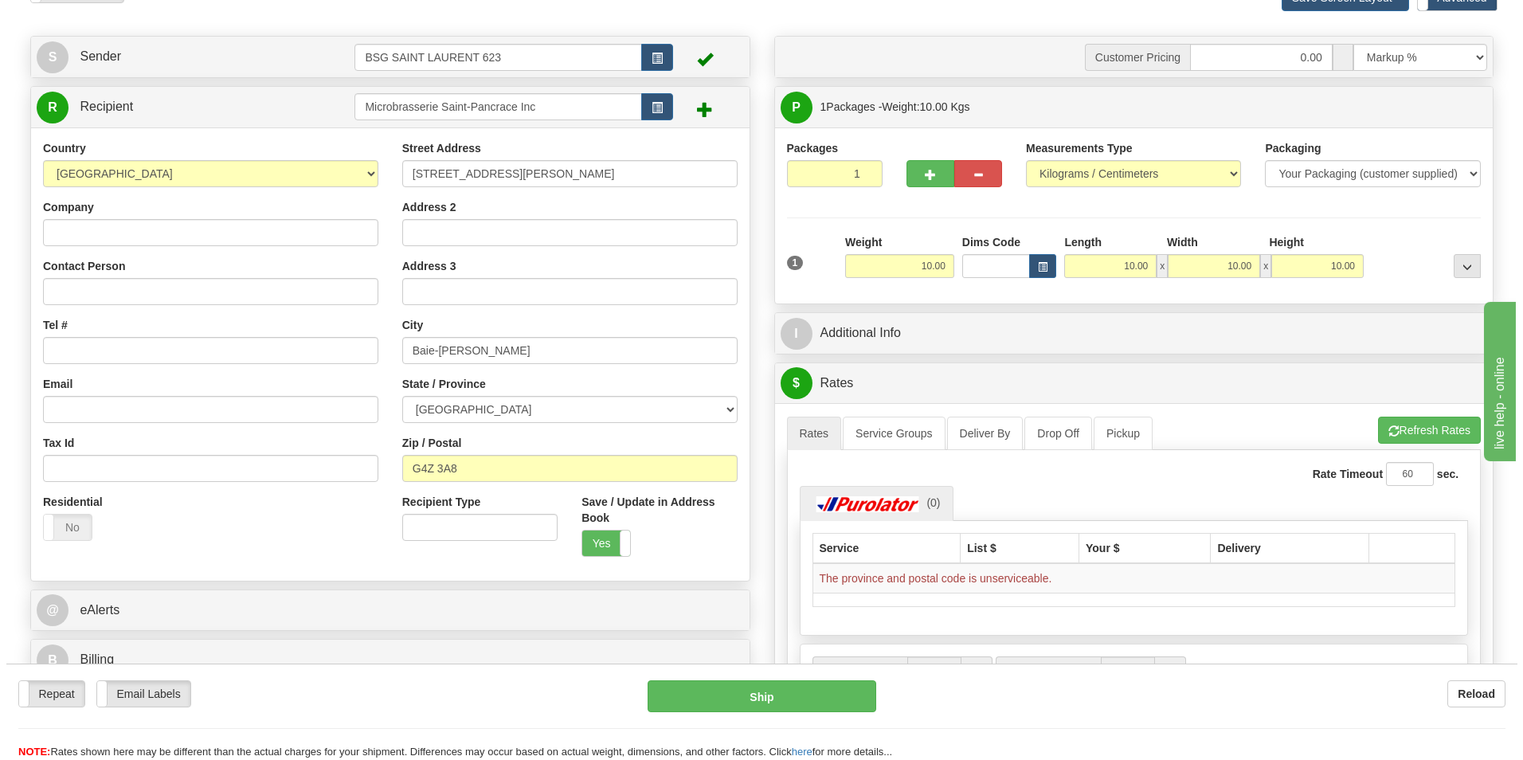
scroll to position [0, 0]
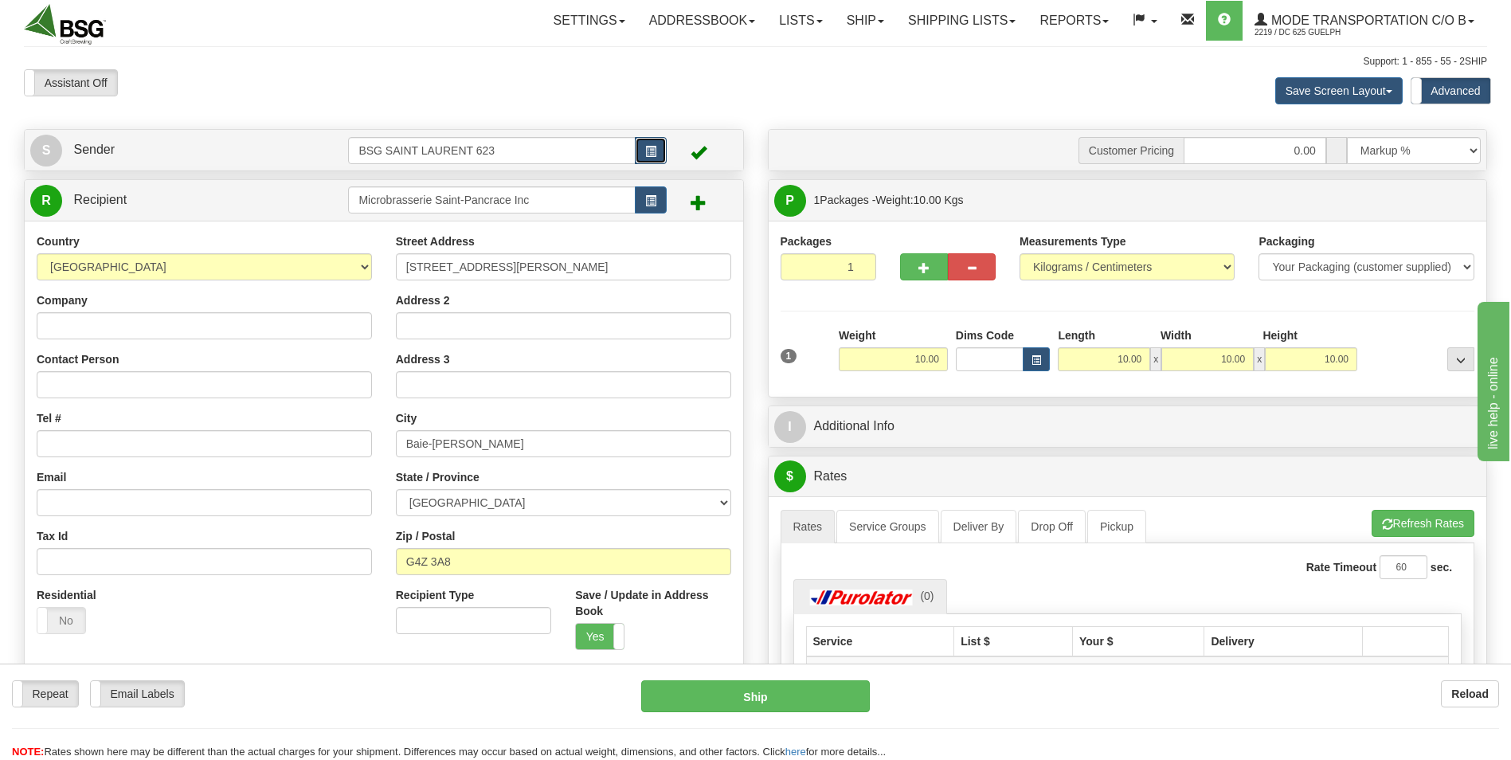
click at [649, 150] on span "button" at bounding box center [650, 152] width 11 height 10
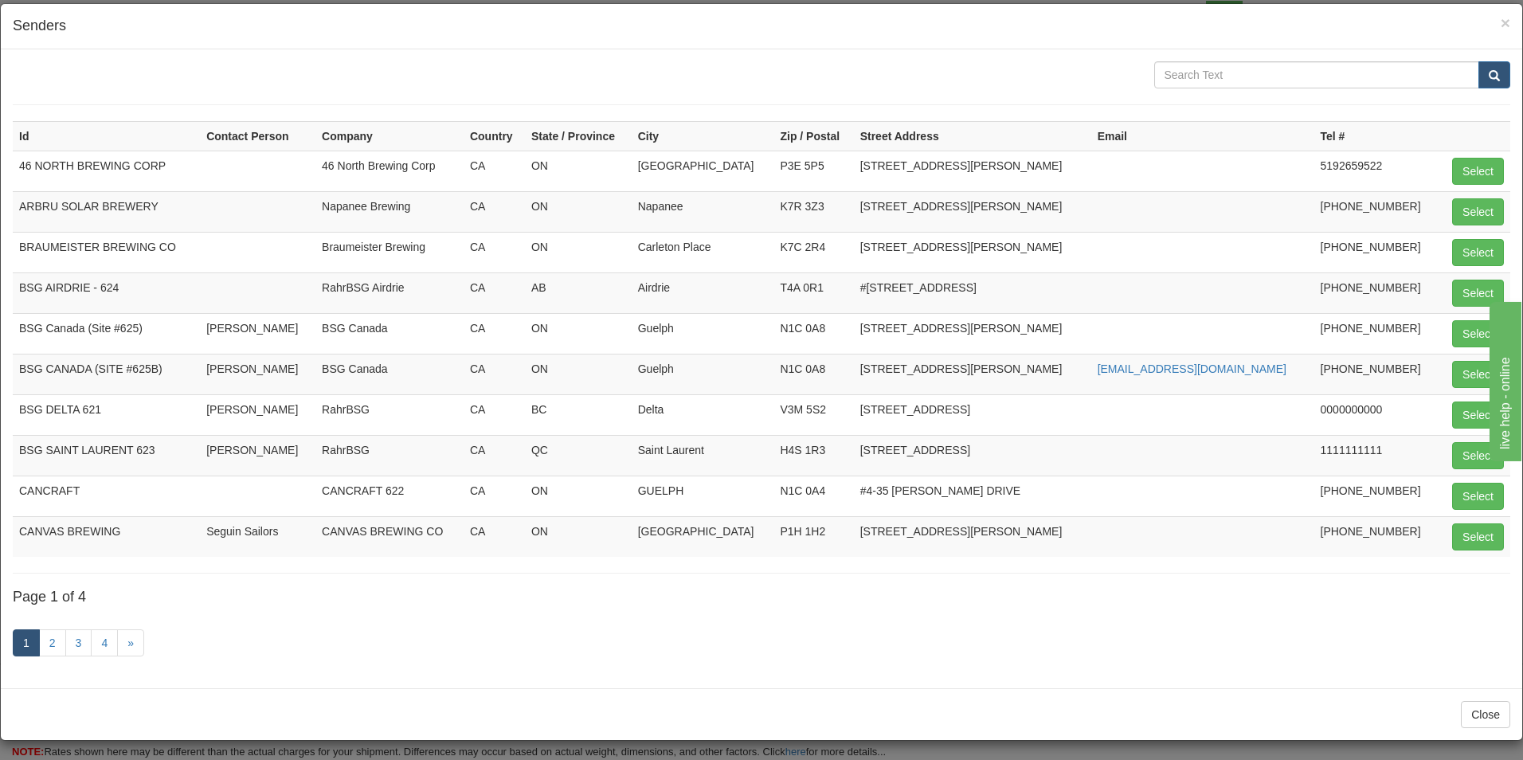
scroll to position [25, 0]
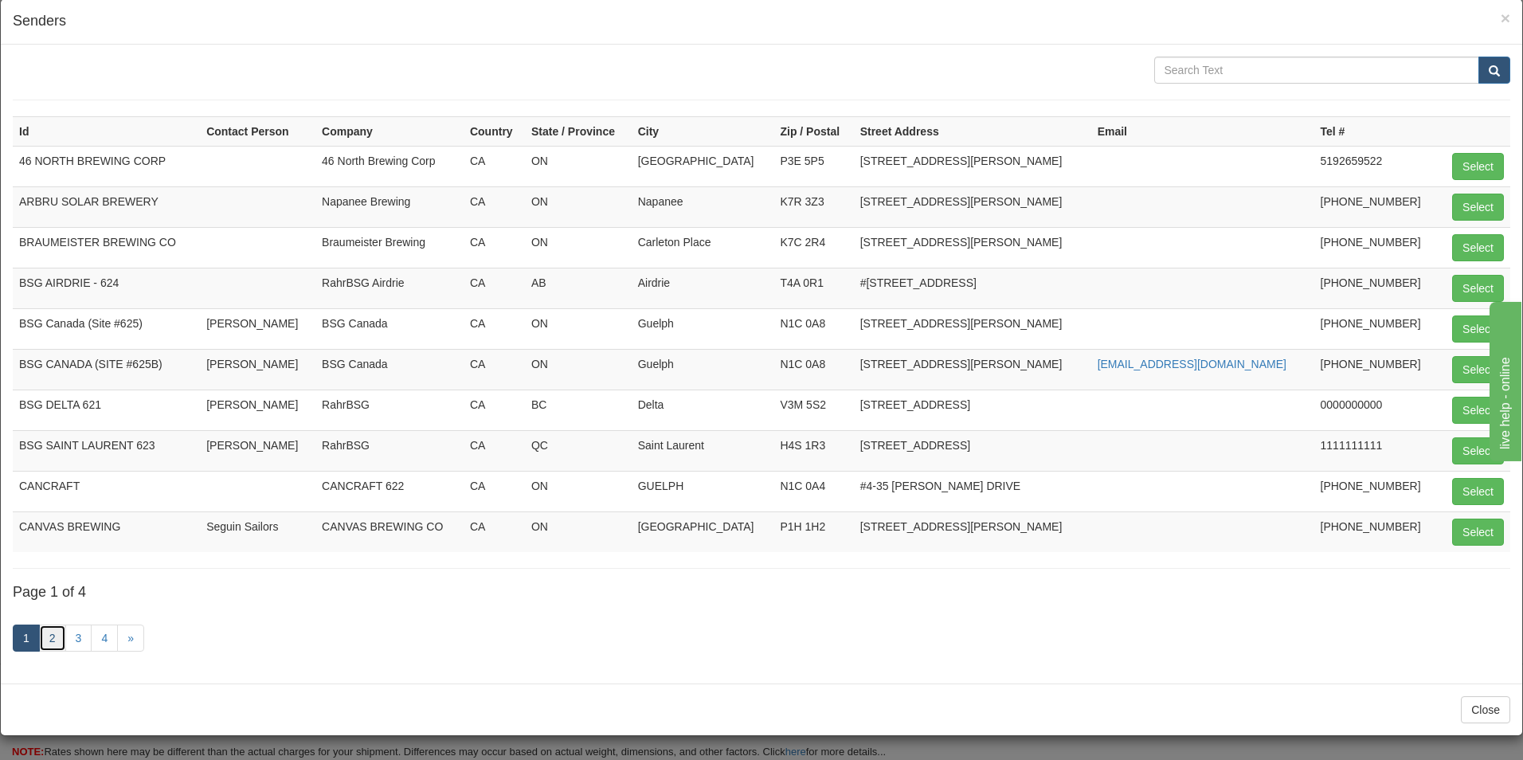
click at [54, 640] on link "2" at bounding box center [52, 637] width 27 height 27
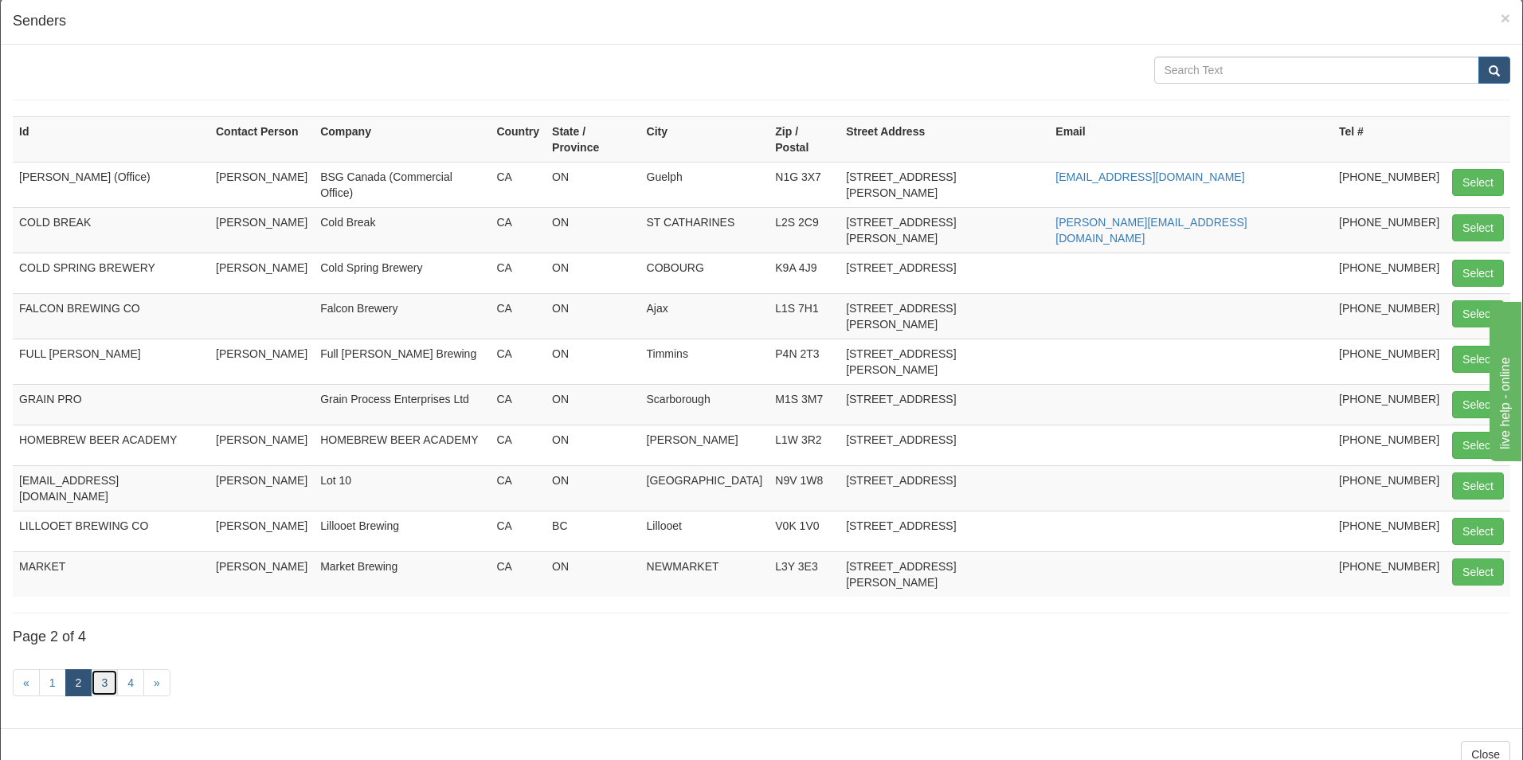
click at [105, 669] on link "3" at bounding box center [104, 682] width 27 height 27
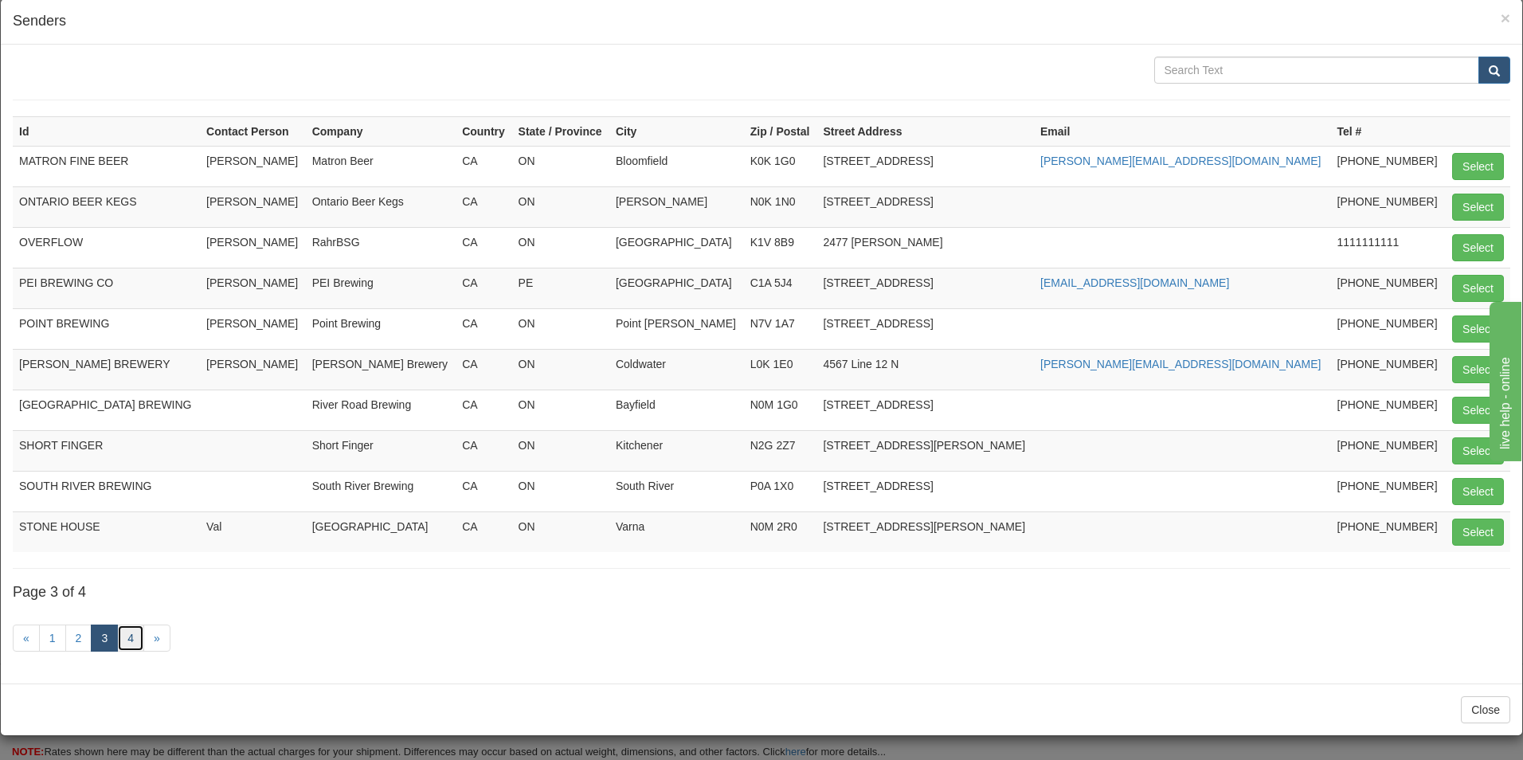
click at [123, 639] on link "4" at bounding box center [130, 637] width 27 height 27
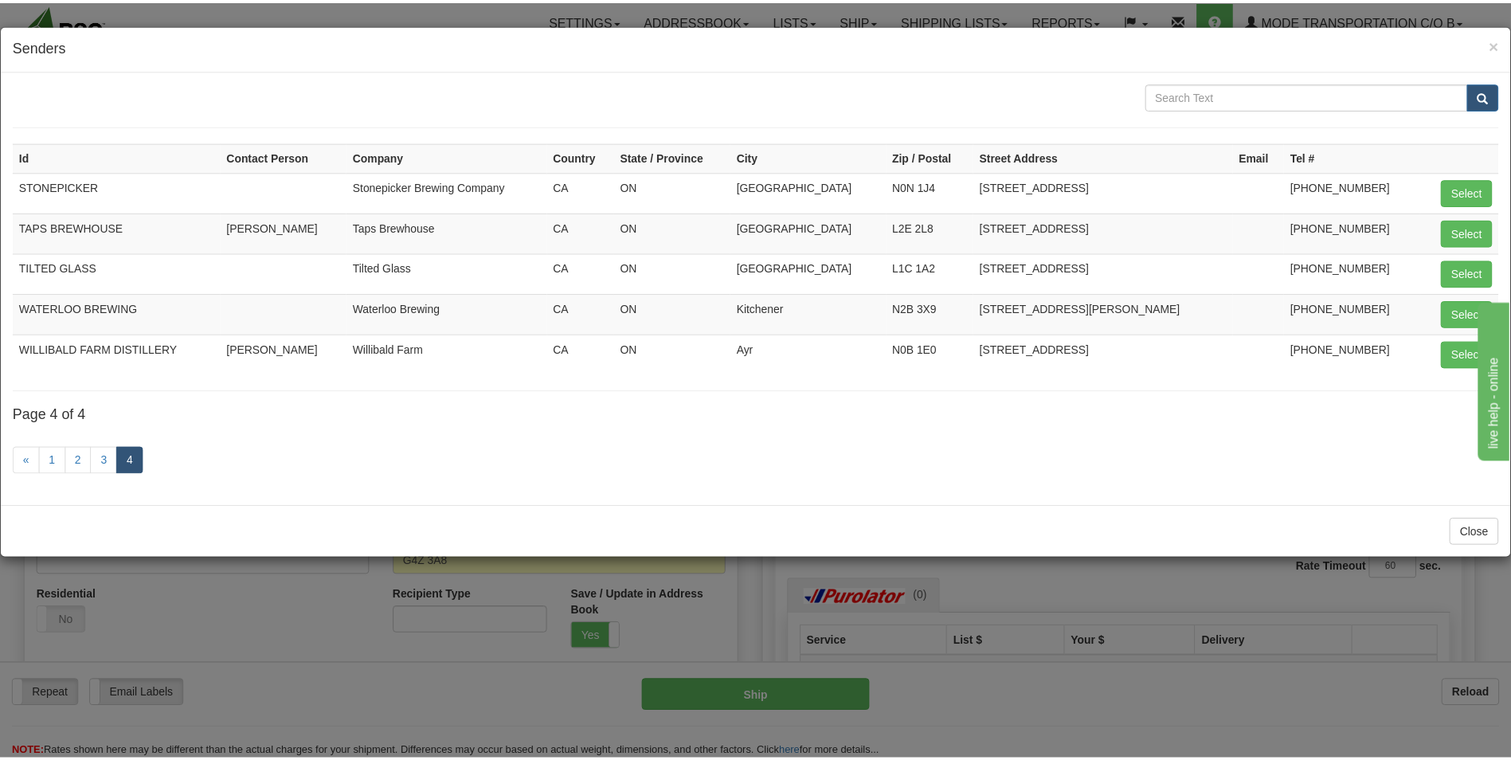
scroll to position [0, 0]
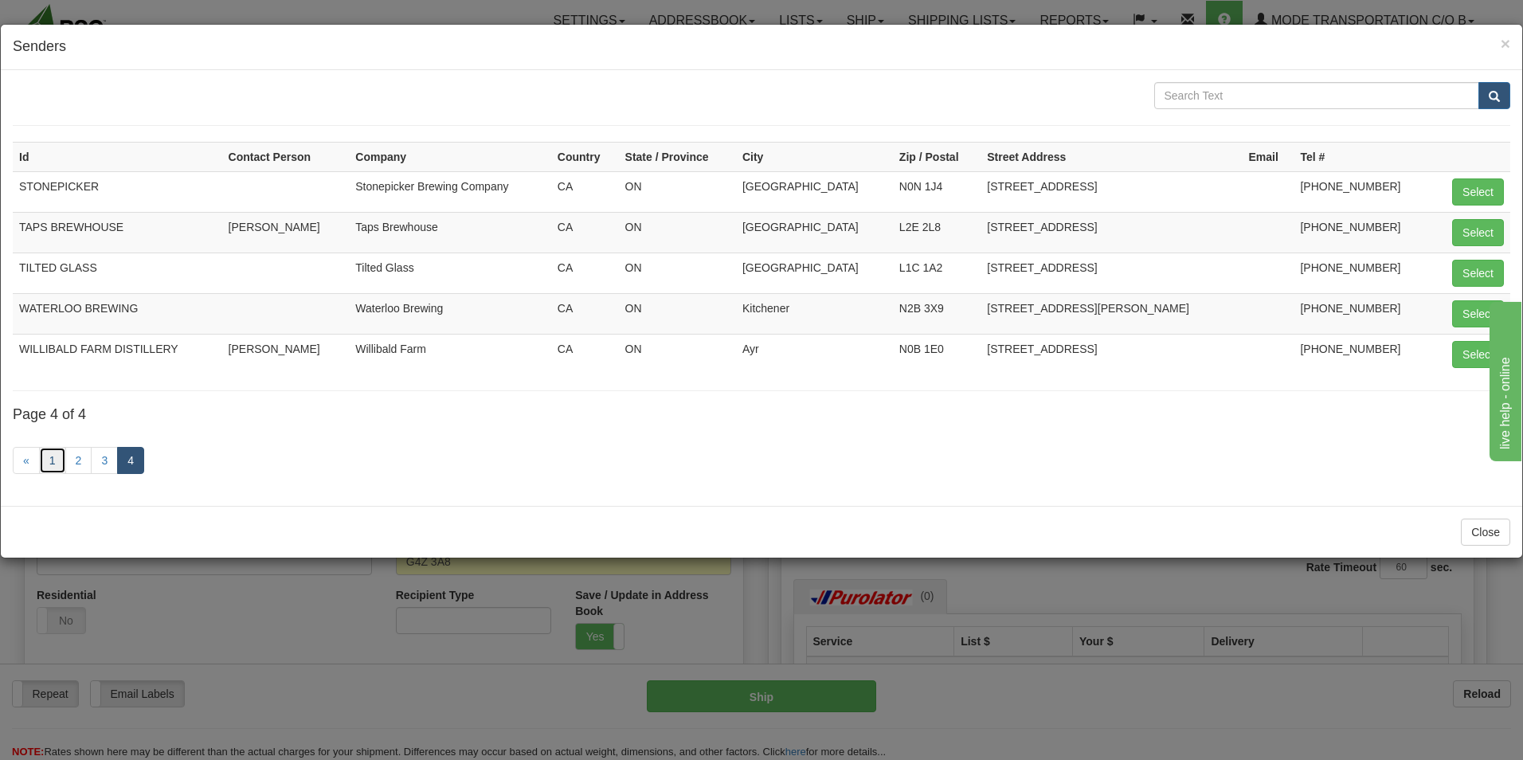
click at [59, 463] on link "1" at bounding box center [52, 460] width 27 height 27
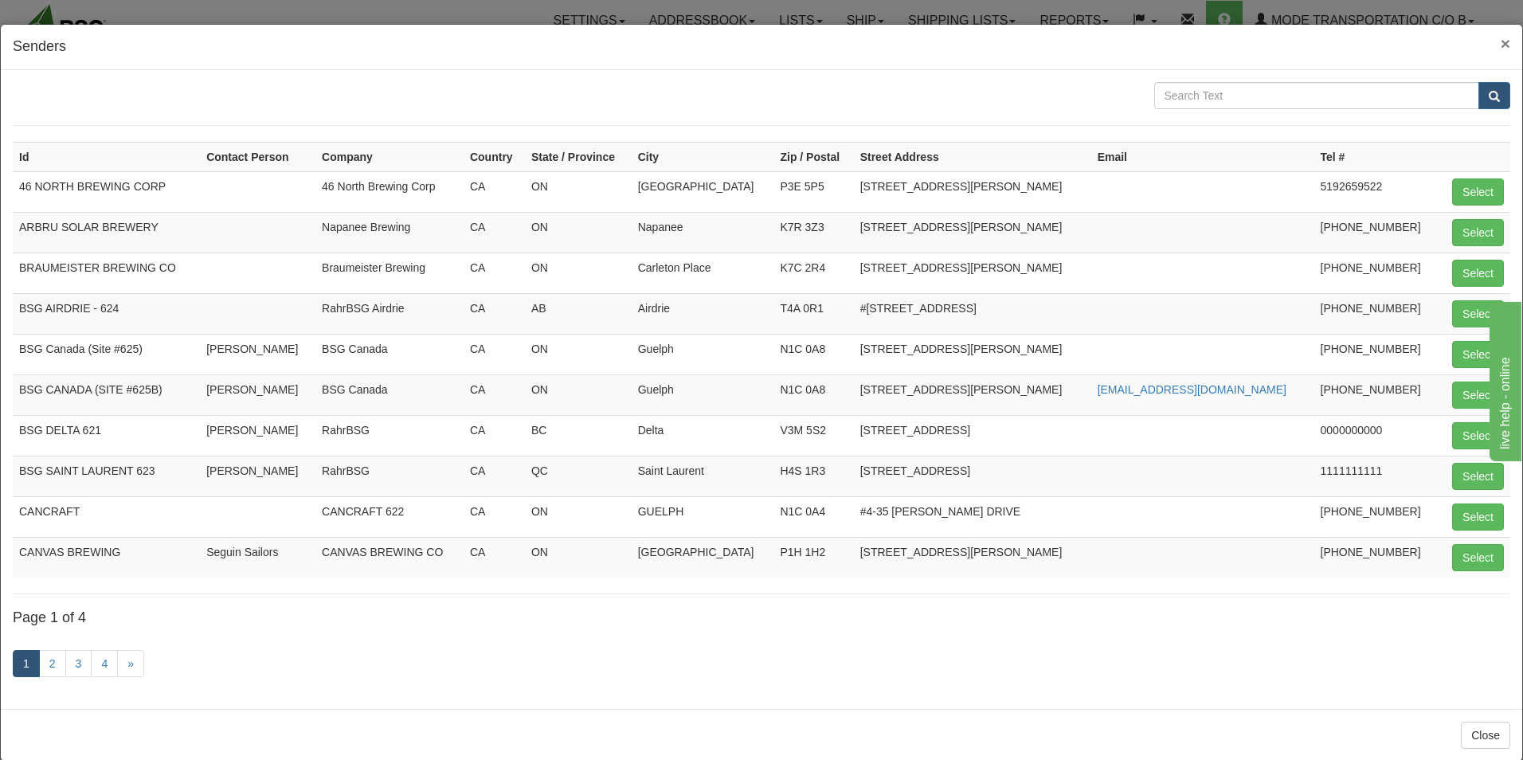
click at [1500, 36] on span "×" at bounding box center [1505, 43] width 10 height 18
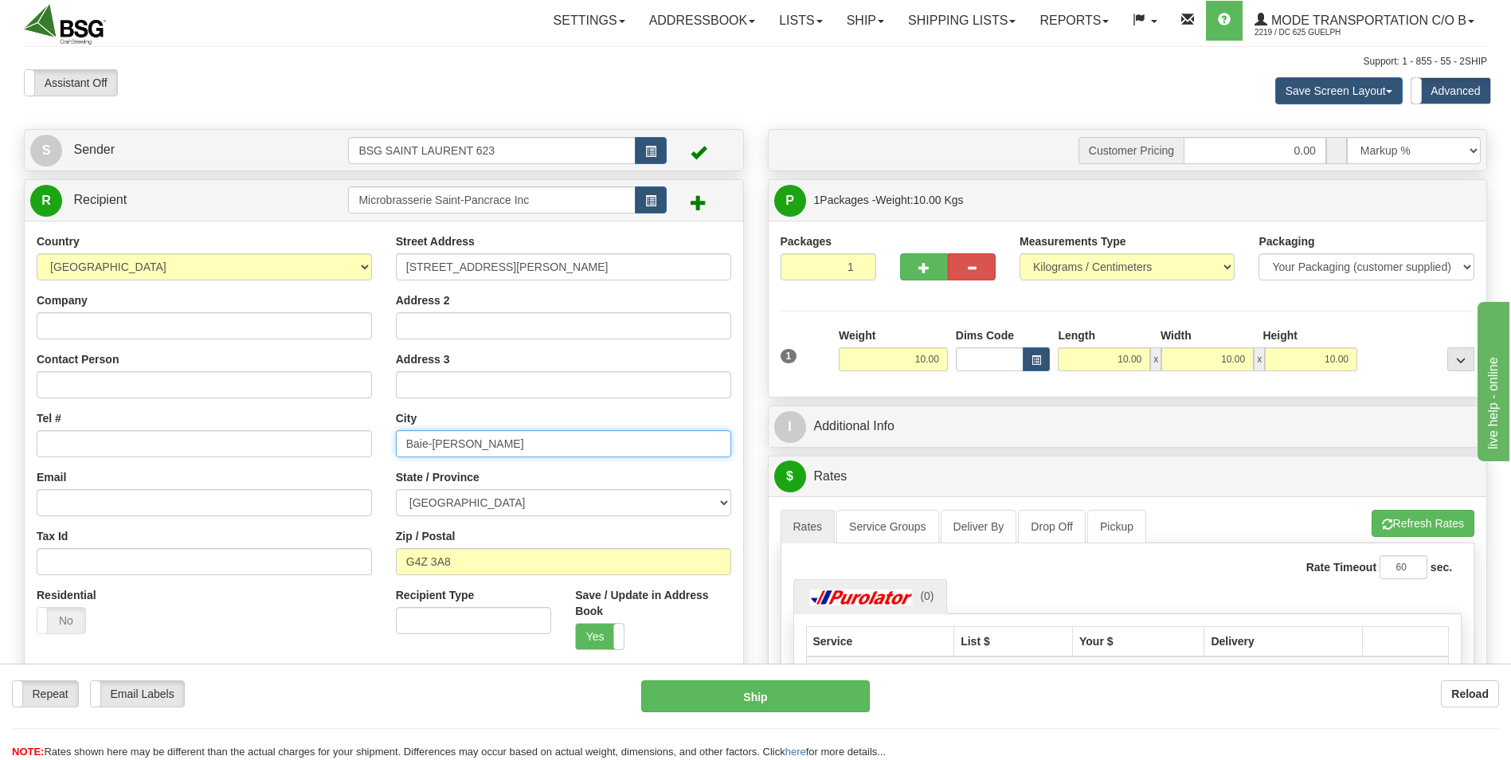
click at [403, 442] on input "Baie-[PERSON_NAME]" at bounding box center [563, 443] width 335 height 27
drag, startPoint x: 725, startPoint y: 506, endPoint x: 736, endPoint y: 507, distance: 10.5
click at [725, 506] on select "[GEOGRAPHIC_DATA] [GEOGRAPHIC_DATA] [GEOGRAPHIC_DATA] [GEOGRAPHIC_DATA] [GEOGRA…" at bounding box center [563, 502] width 335 height 27
click at [724, 502] on select "[GEOGRAPHIC_DATA] [GEOGRAPHIC_DATA] [GEOGRAPHIC_DATA] [GEOGRAPHIC_DATA] [GEOGRA…" at bounding box center [563, 502] width 335 height 27
select select "QC"
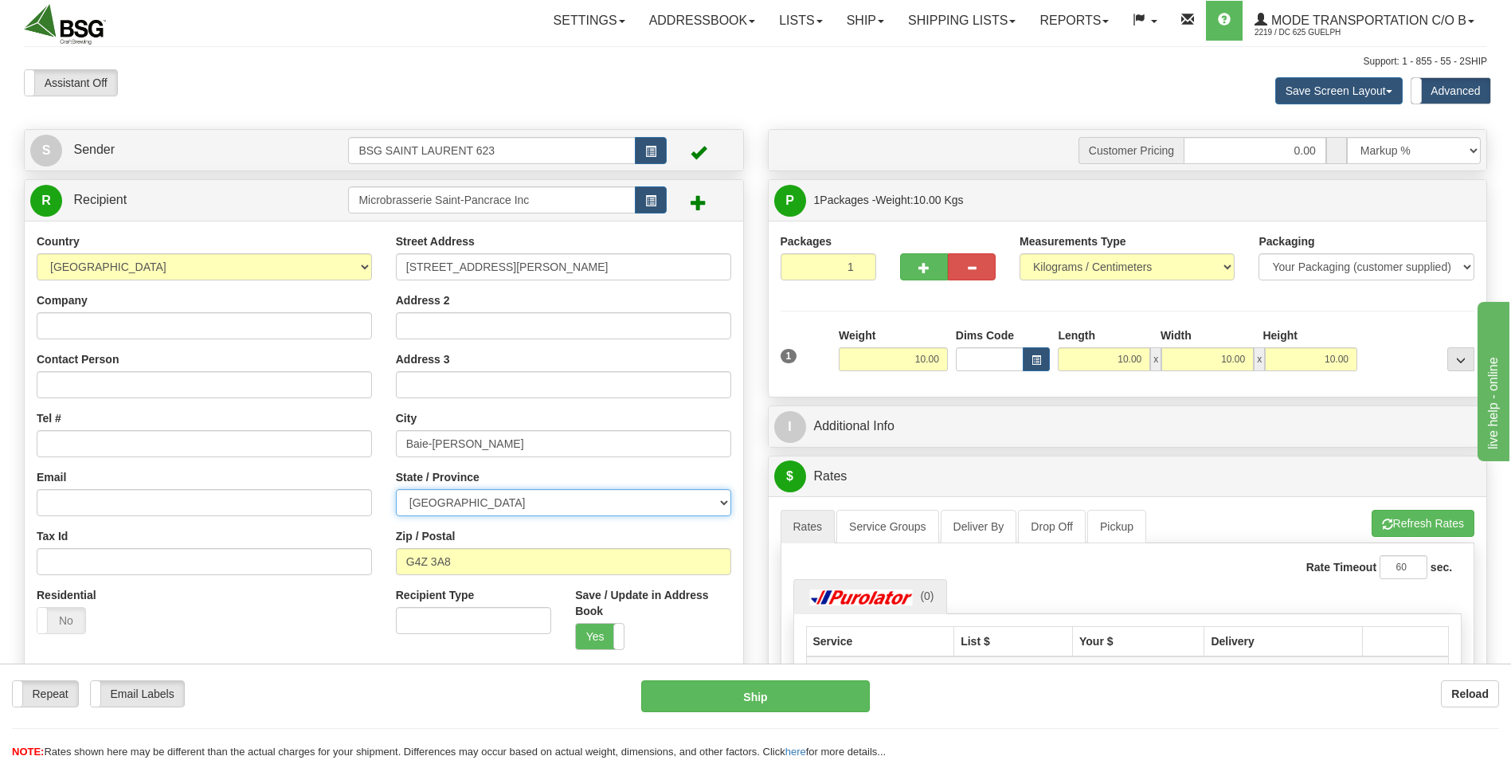
click at [396, 489] on select "[GEOGRAPHIC_DATA] [GEOGRAPHIC_DATA] [GEOGRAPHIC_DATA] [GEOGRAPHIC_DATA] [GEOGRA…" at bounding box center [563, 502] width 335 height 27
click at [1411, 529] on button "Refresh Rates" at bounding box center [1422, 523] width 103 height 27
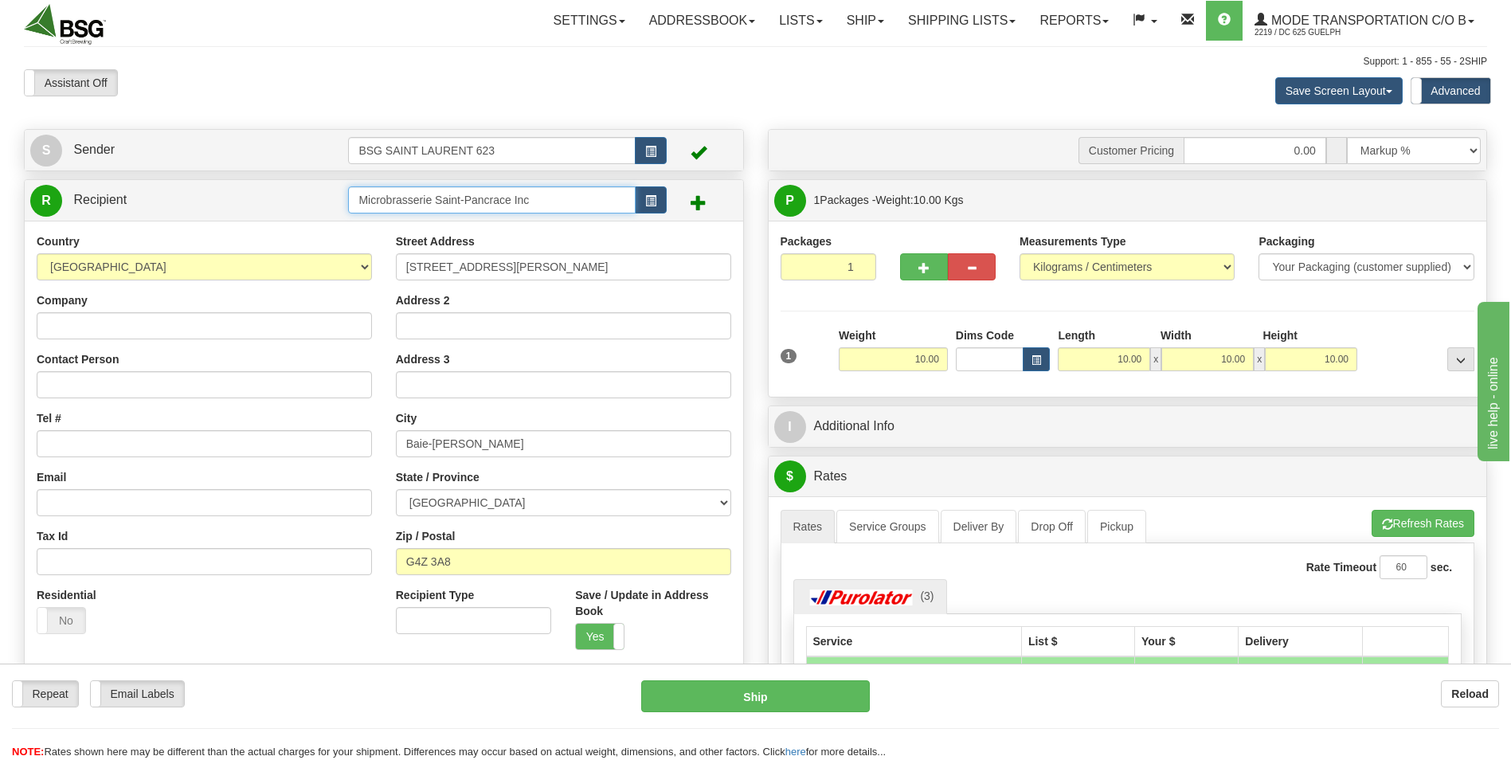
drag, startPoint x: 542, startPoint y: 207, endPoint x: 253, endPoint y: 237, distance: 290.6
click at [253, 237] on div "R Recipient Microbrasserie Saint-Pancrace Inc" at bounding box center [384, 426] width 720 height 495
paste input "Steam Whistle"
click at [474, 197] on input "Steam Whistle" at bounding box center [491, 199] width 287 height 27
click at [499, 236] on li "STEAM WHISTLE "THE SQUARE HOUSE"" at bounding box center [491, 245] width 285 height 21
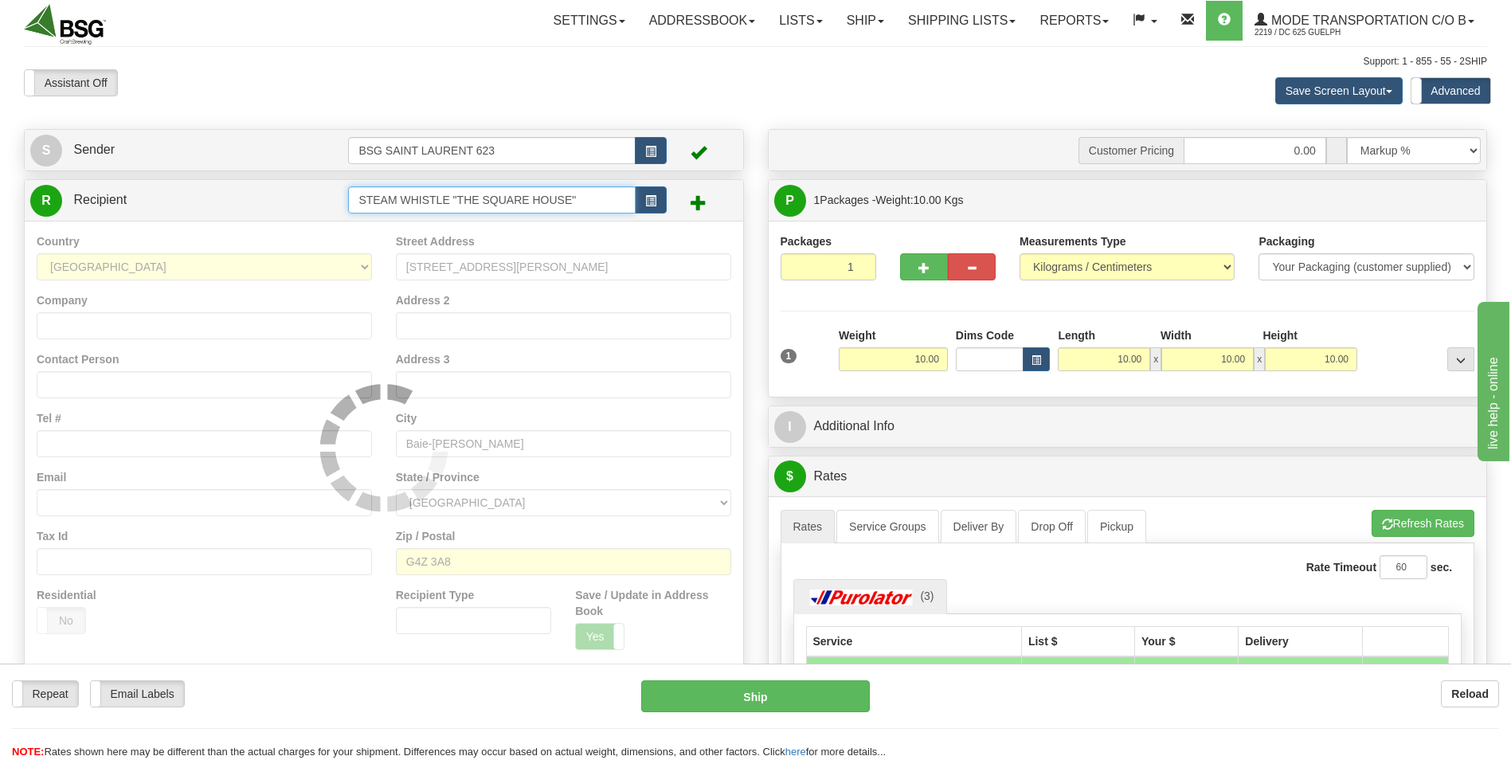
type input "STEAM WHISTLE "THE SQUARE HOUSE""
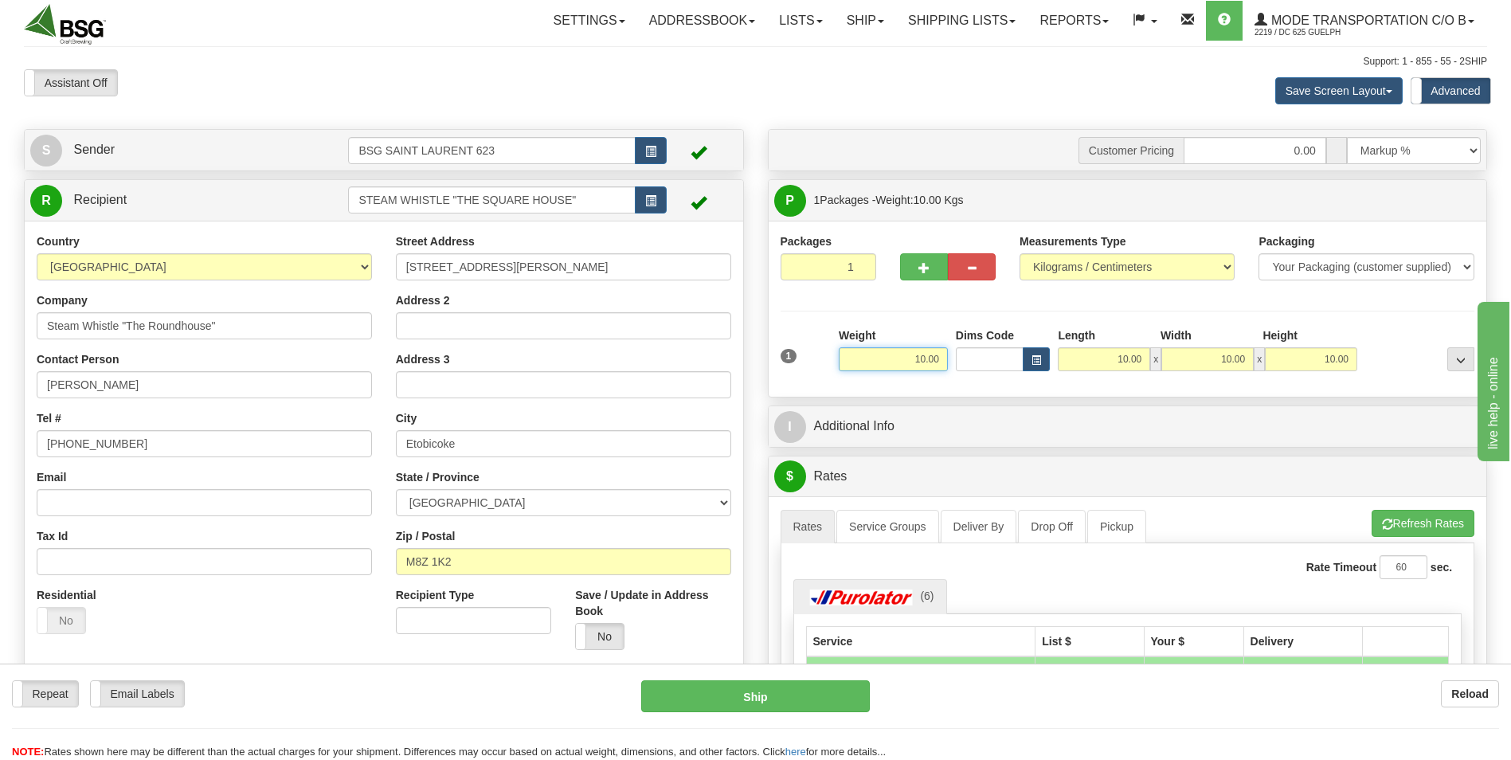
click at [916, 350] on input "10.00" at bounding box center [893, 359] width 109 height 24
type input "43.00"
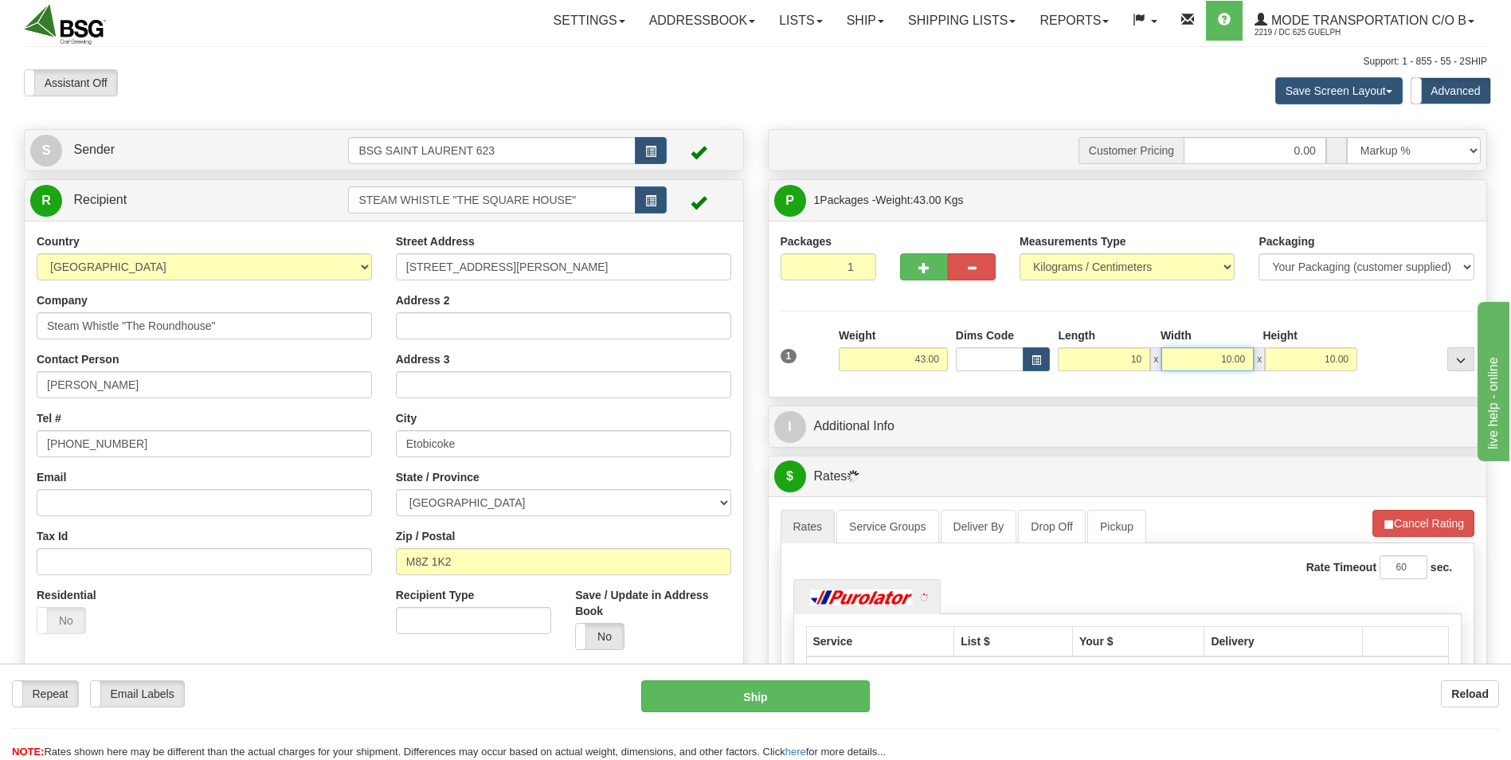
type input "10.00"
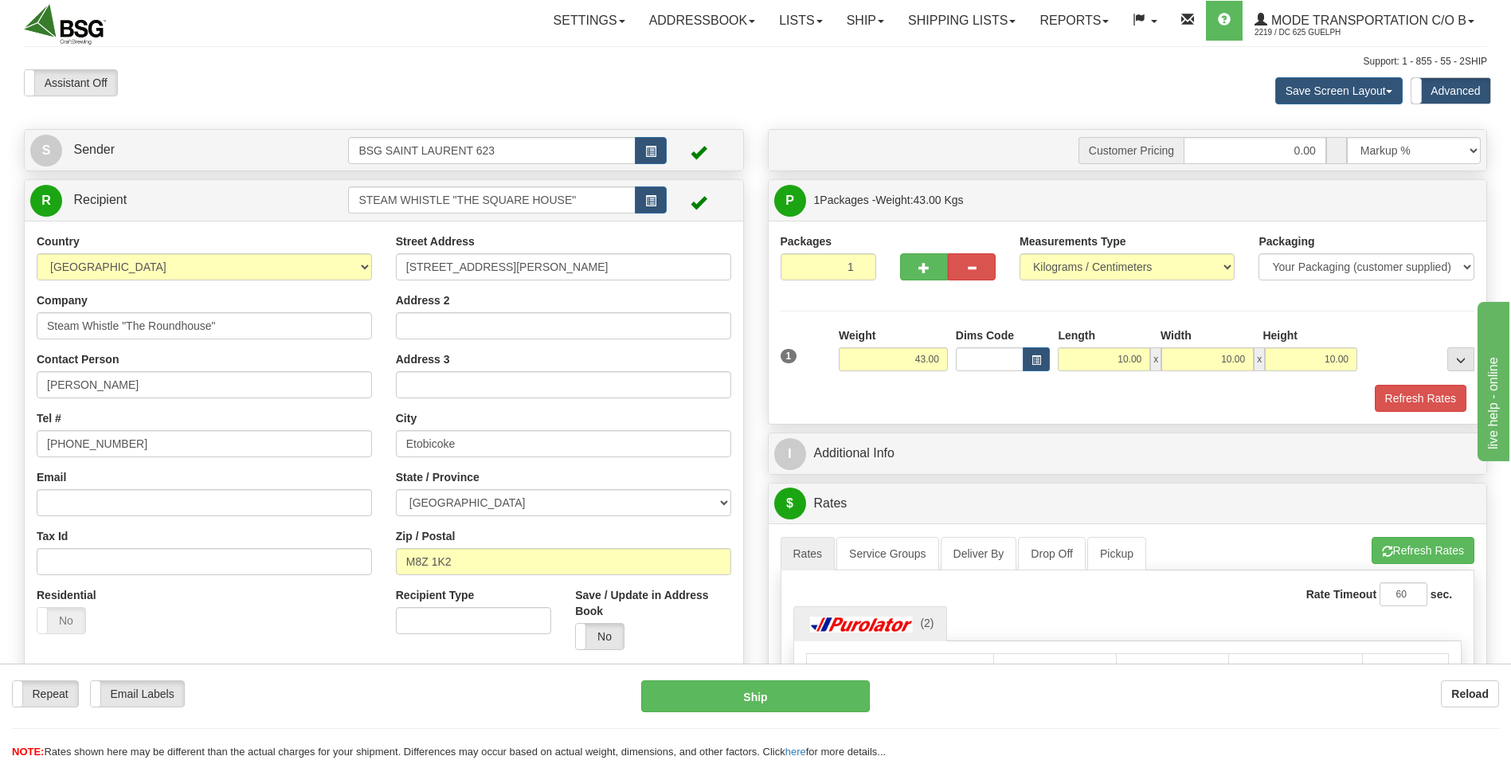
click at [1070, 412] on div "Packages 1 1 Measurements Type" at bounding box center [1127, 322] width 718 height 203
click at [993, 409] on div "Refresh Rates" at bounding box center [1127, 398] width 702 height 27
click at [1341, 16] on span "Mode Transportation c/o B" at bounding box center [1366, 21] width 199 height 14
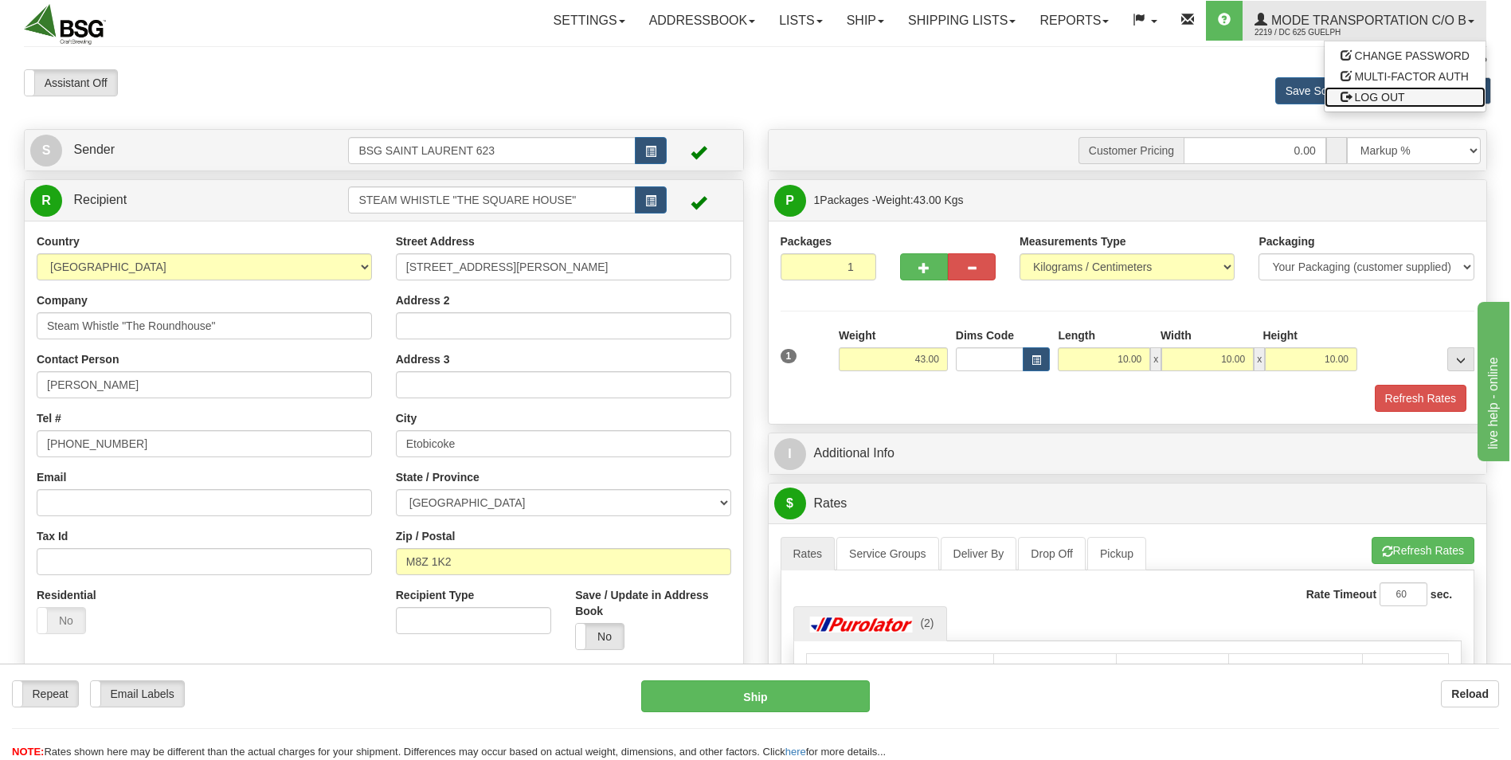
click at [1359, 103] on span "LOG OUT" at bounding box center [1380, 97] width 50 height 13
